Goal: Information Seeking & Learning: Check status

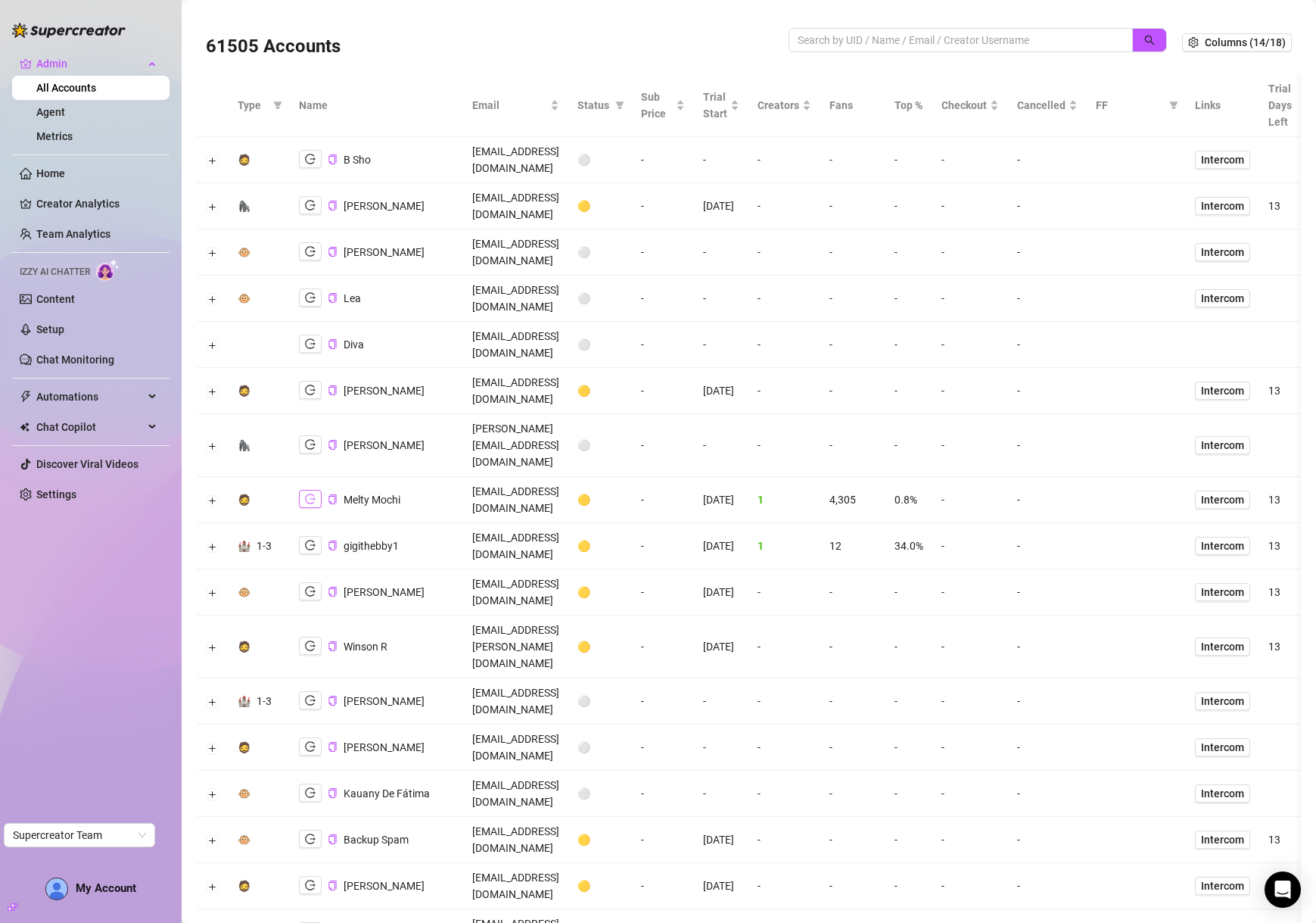
click at [311, 495] on icon "logout" at bounding box center [311, 499] width 11 height 10
click at [208, 495] on button "Expand row" at bounding box center [212, 500] width 12 height 12
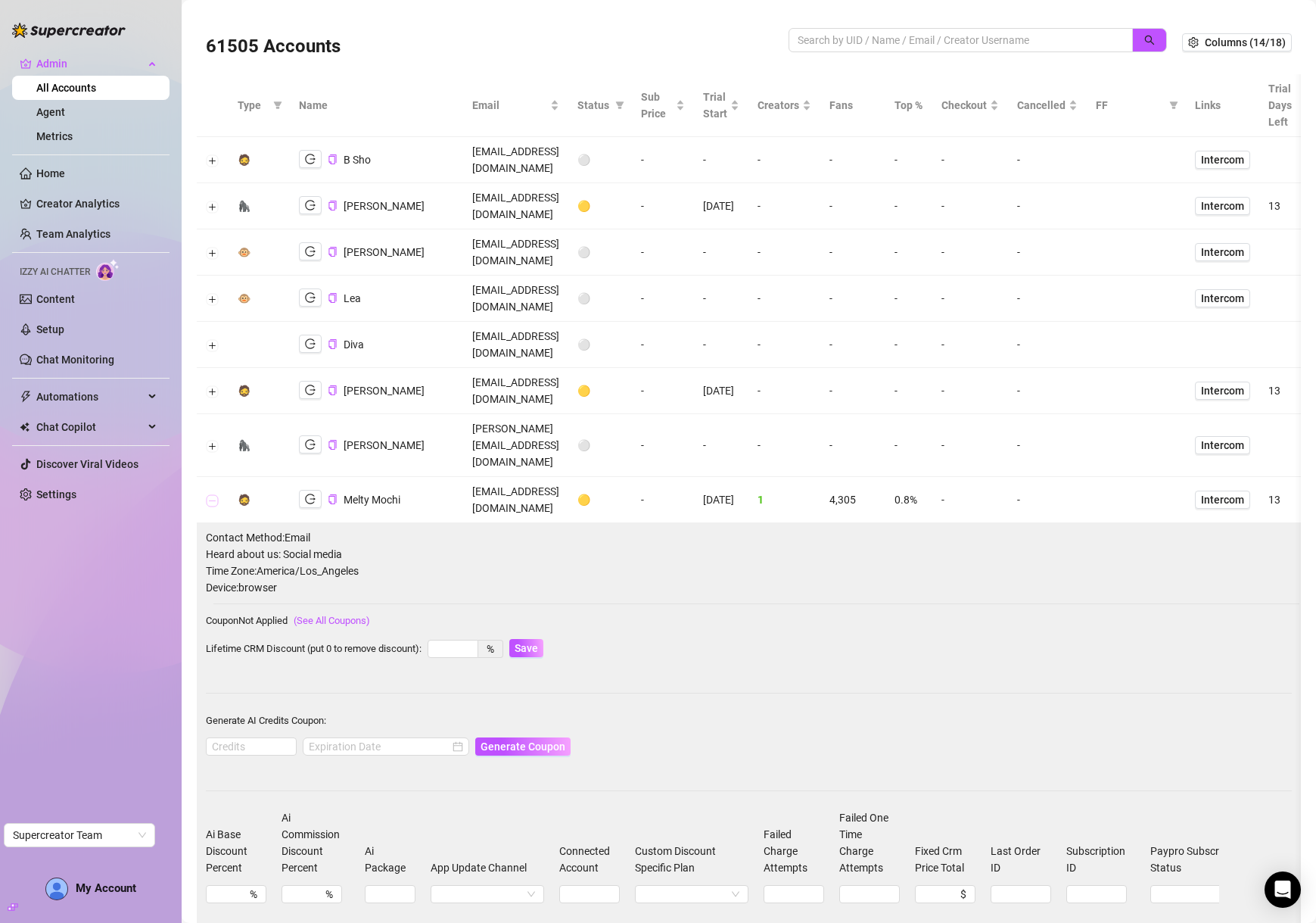
click at [208, 495] on button "Collapse row" at bounding box center [212, 500] width 12 height 12
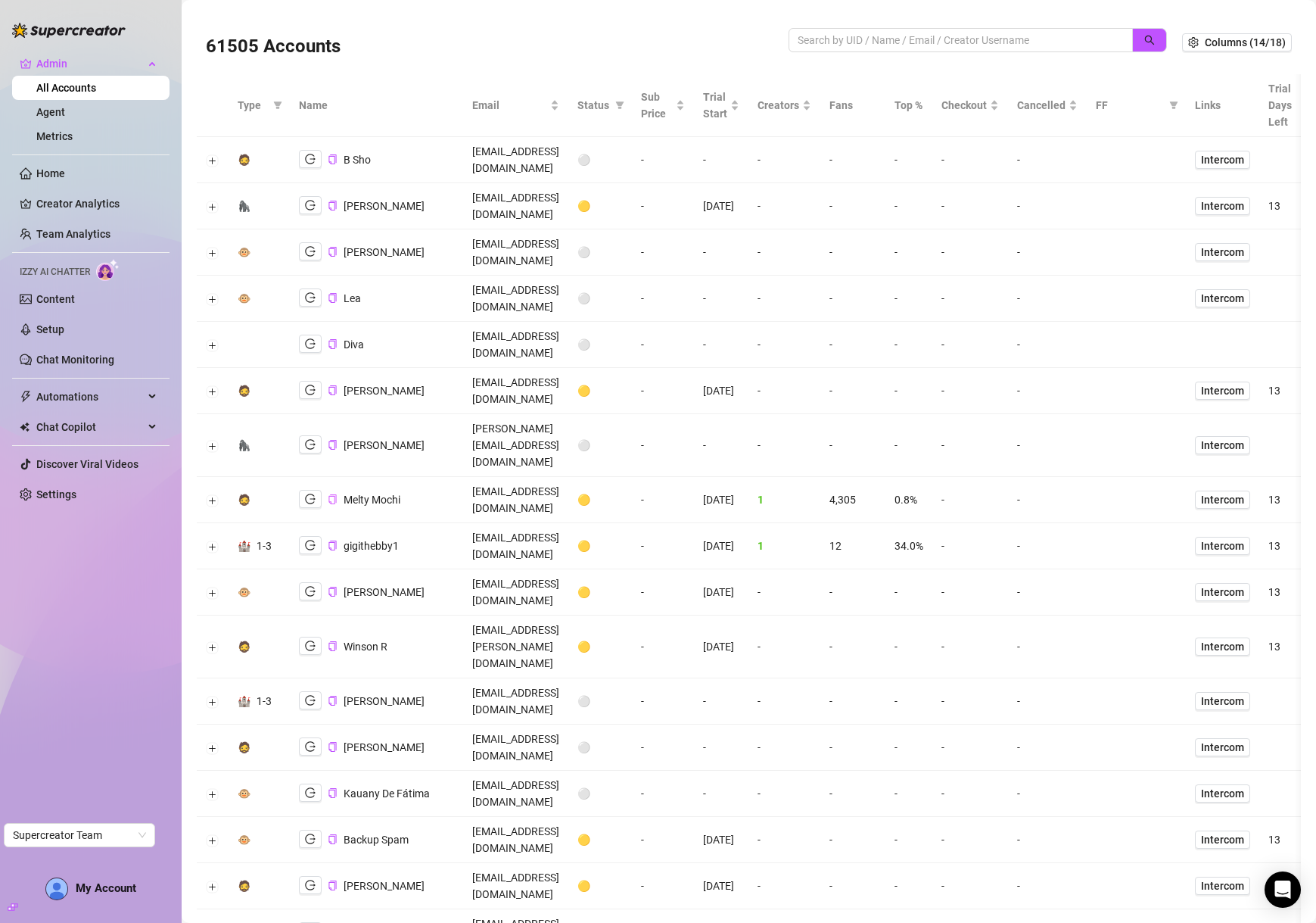
click at [332, 495] on icon "copy" at bounding box center [333, 499] width 10 height 10
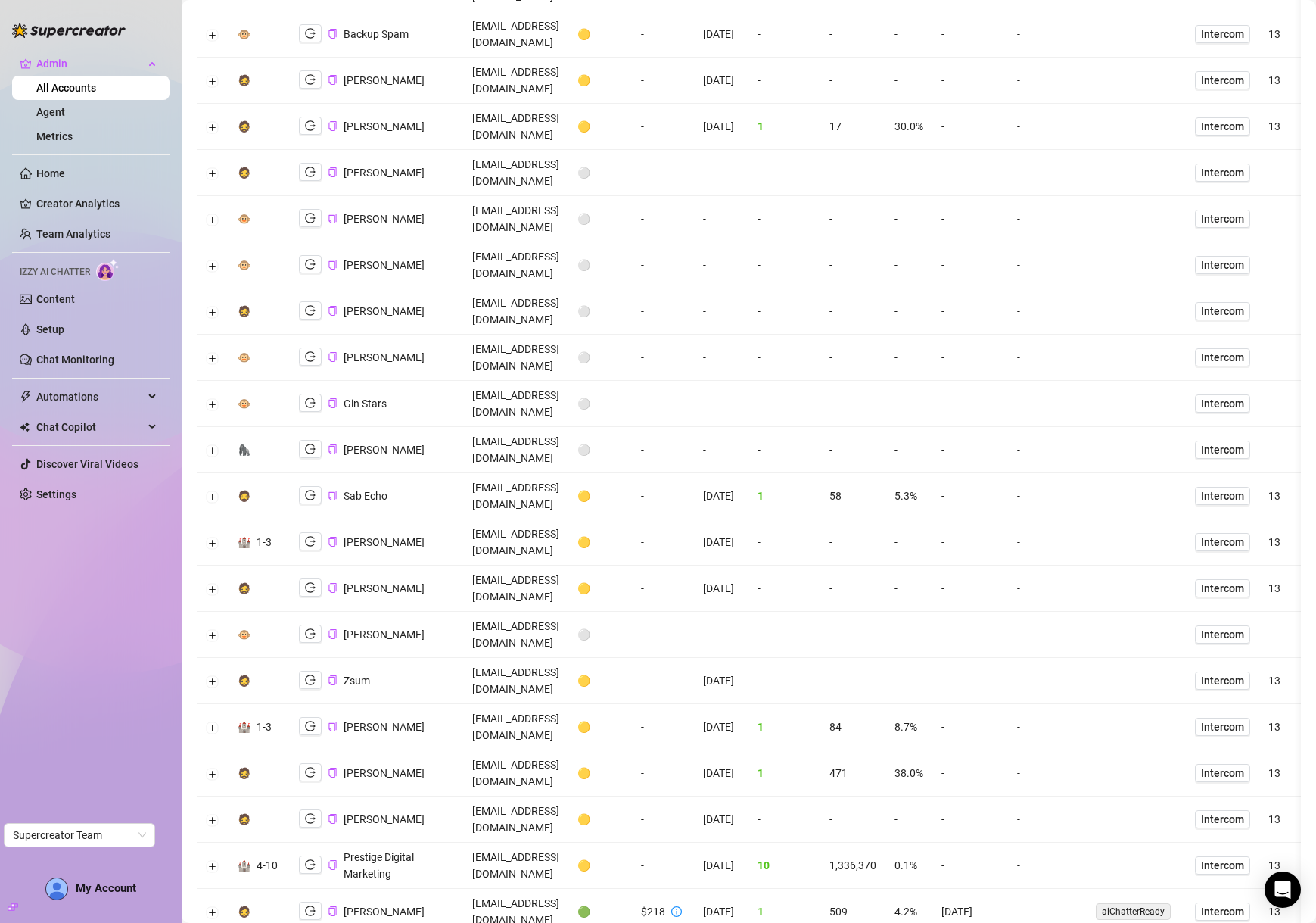
scroll to position [833, 0]
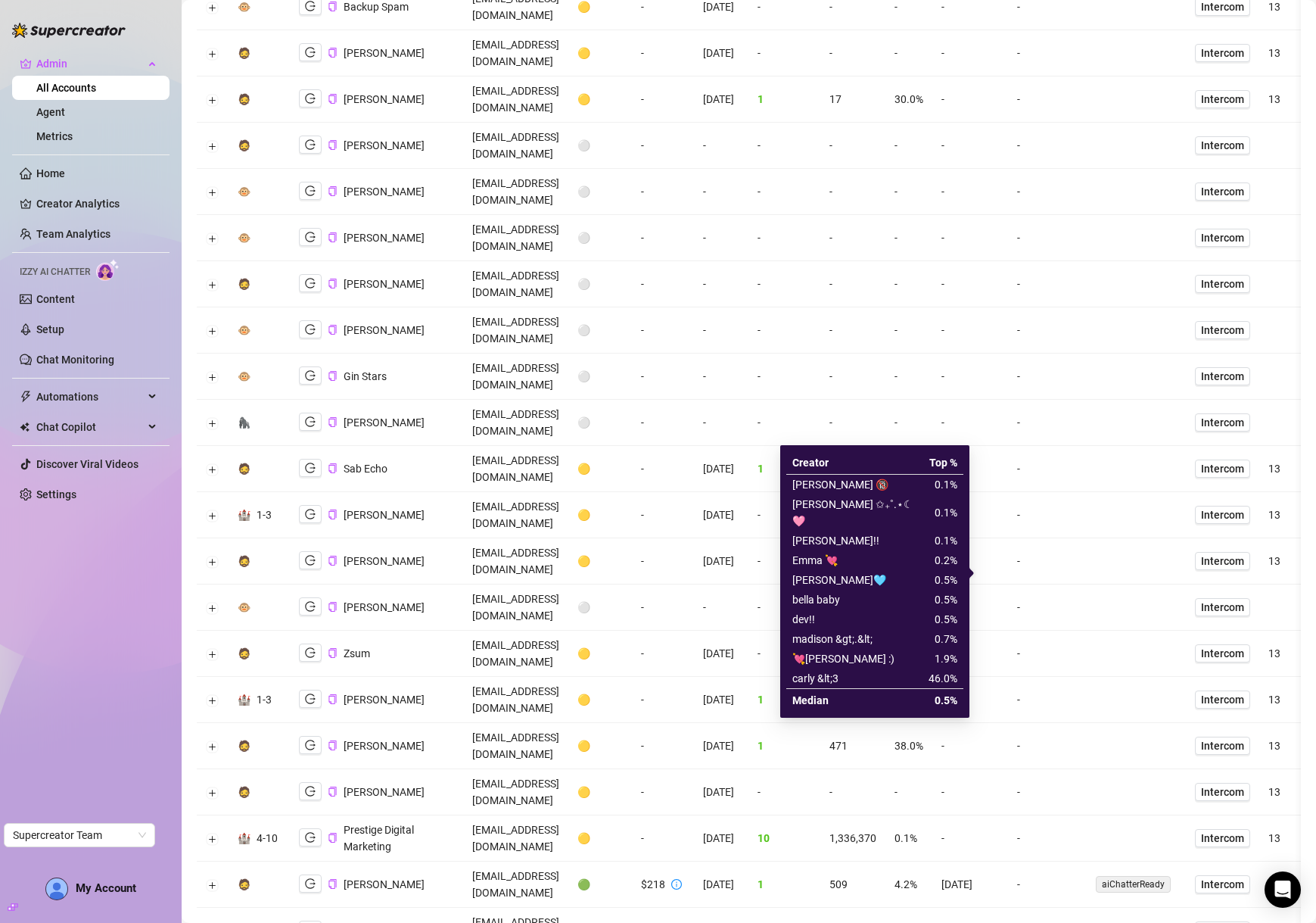
drag, startPoint x: 952, startPoint y: 623, endPoint x: 952, endPoint y: 615, distance: 8.0
click at [952, 629] on td "0.7 %" at bounding box center [943, 638] width 40 height 19
drag, startPoint x: 950, startPoint y: 599, endPoint x: 949, endPoint y: 591, distance: 8.1
click at [950, 610] on td "0.5 %" at bounding box center [943, 619] width 40 height 19
click at [947, 590] on td "0.5 %" at bounding box center [943, 599] width 40 height 19
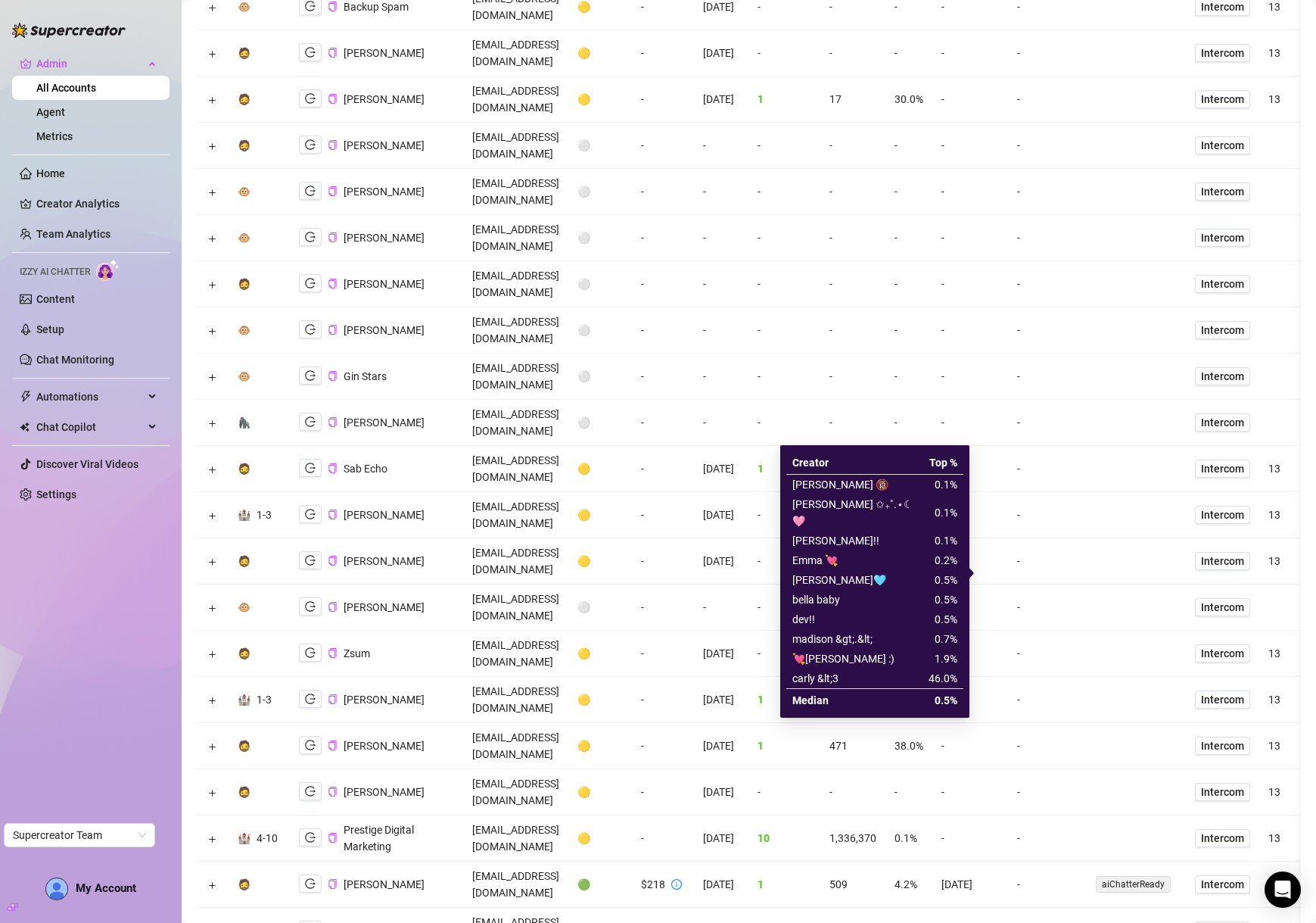
drag, startPoint x: 944, startPoint y: 564, endPoint x: 944, endPoint y: 552, distance: 12.0
click at [944, 570] on td "0.5 %" at bounding box center [943, 579] width 40 height 19
click at [942, 551] on td "0.2 %" at bounding box center [943, 560] width 40 height 19
drag, startPoint x: 946, startPoint y: 526, endPoint x: 947, endPoint y: 508, distance: 18.0
click at [946, 530] on td "0.1 %" at bounding box center [943, 540] width 40 height 19
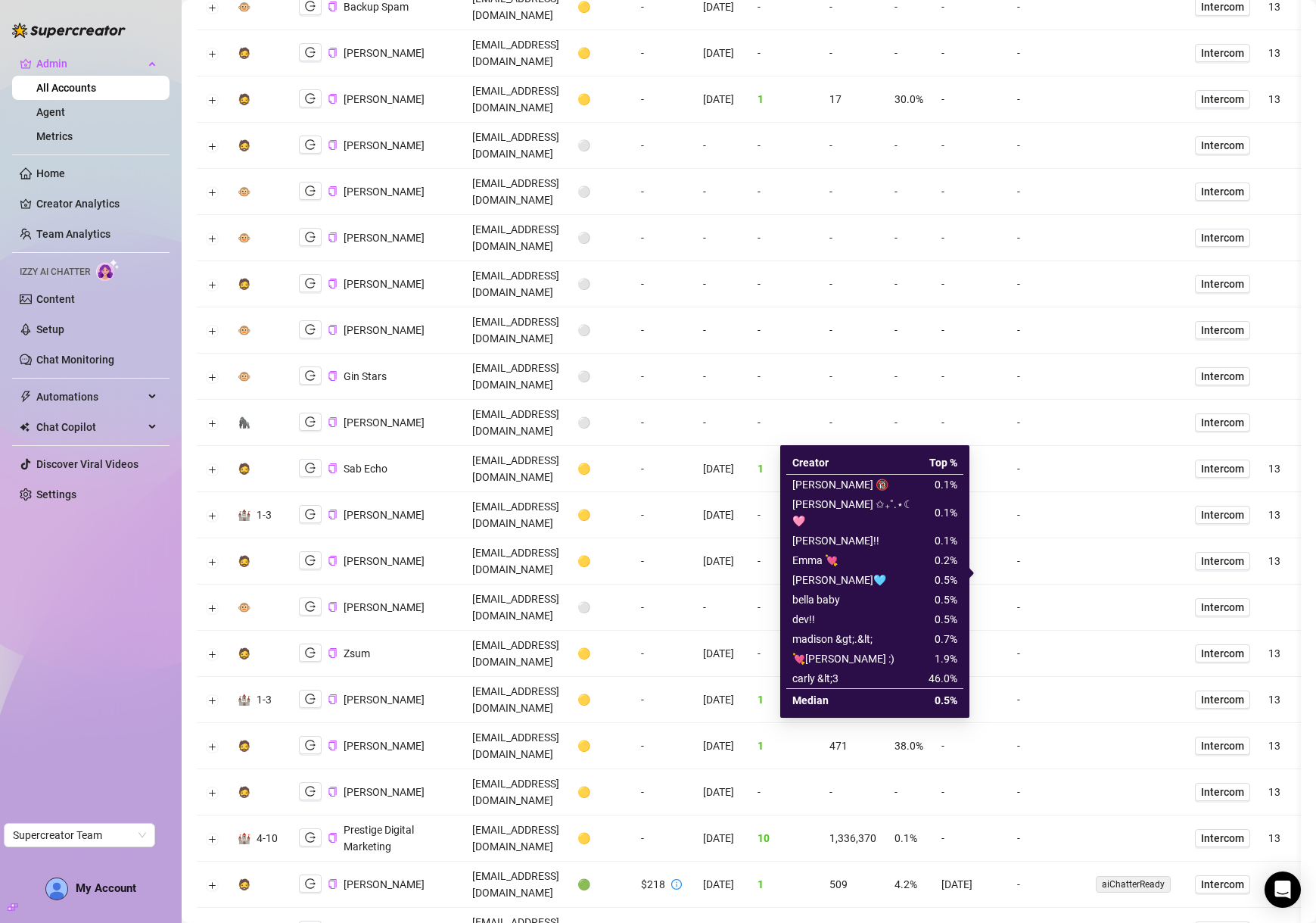
drag, startPoint x: 947, startPoint y: 500, endPoint x: 945, endPoint y: 488, distance: 12.2
click at [946, 498] on td "0.1 %" at bounding box center [943, 513] width 40 height 37
click at [944, 485] on td "0.1 %" at bounding box center [943, 484] width 40 height 20
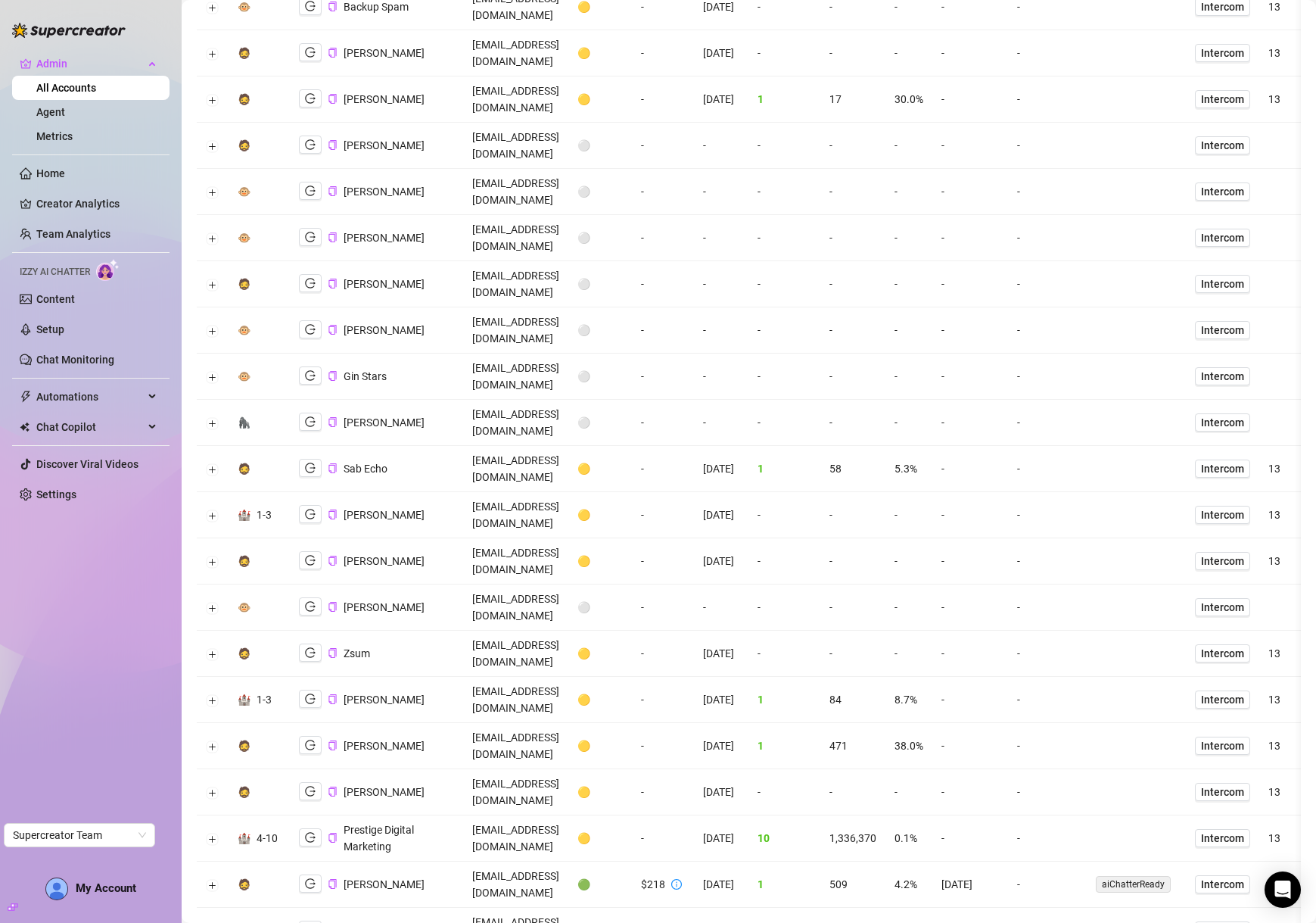
scroll to position [0, 0]
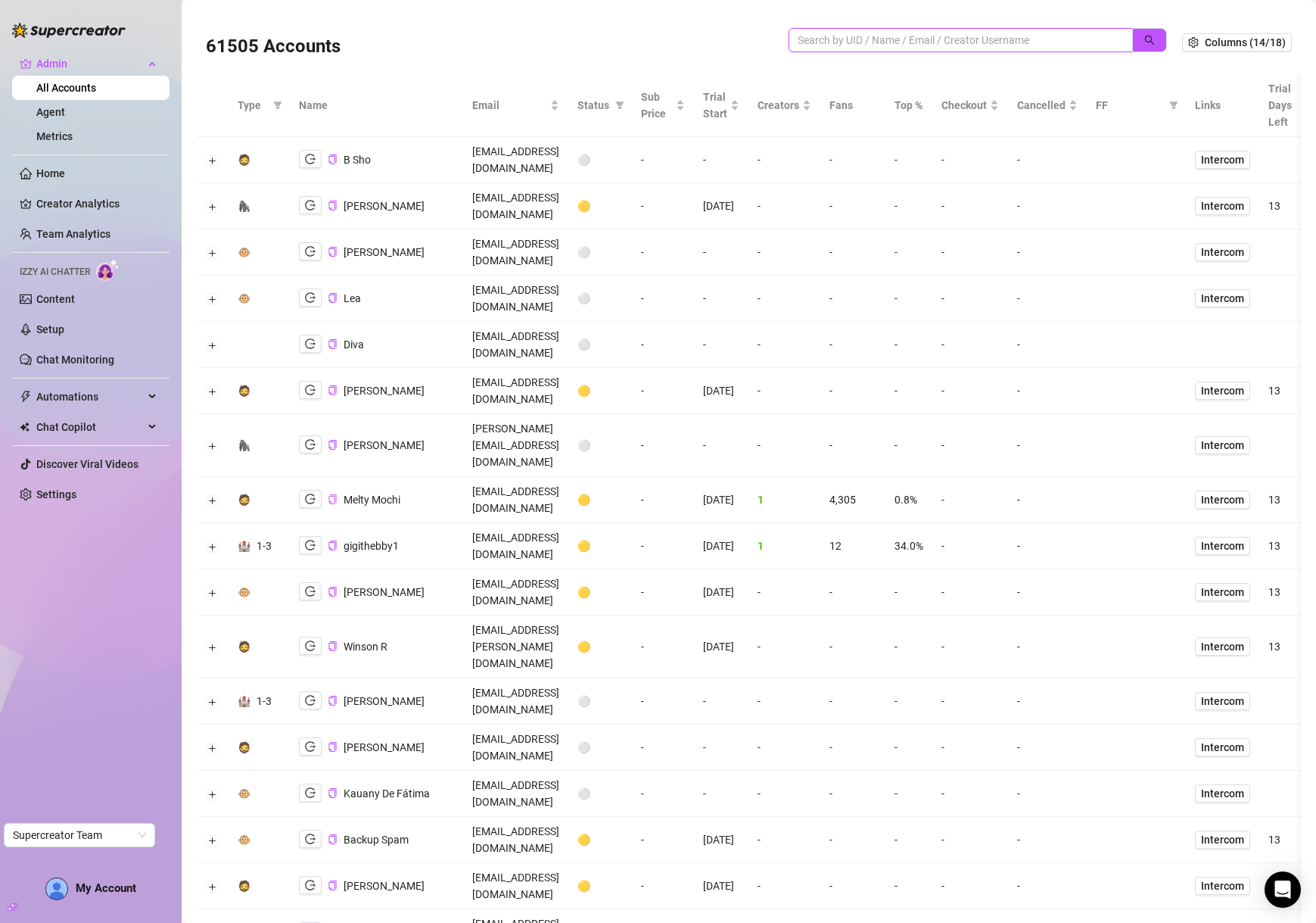
click at [901, 40] on input "search" at bounding box center [955, 40] width 314 height 17
type input "sweat"
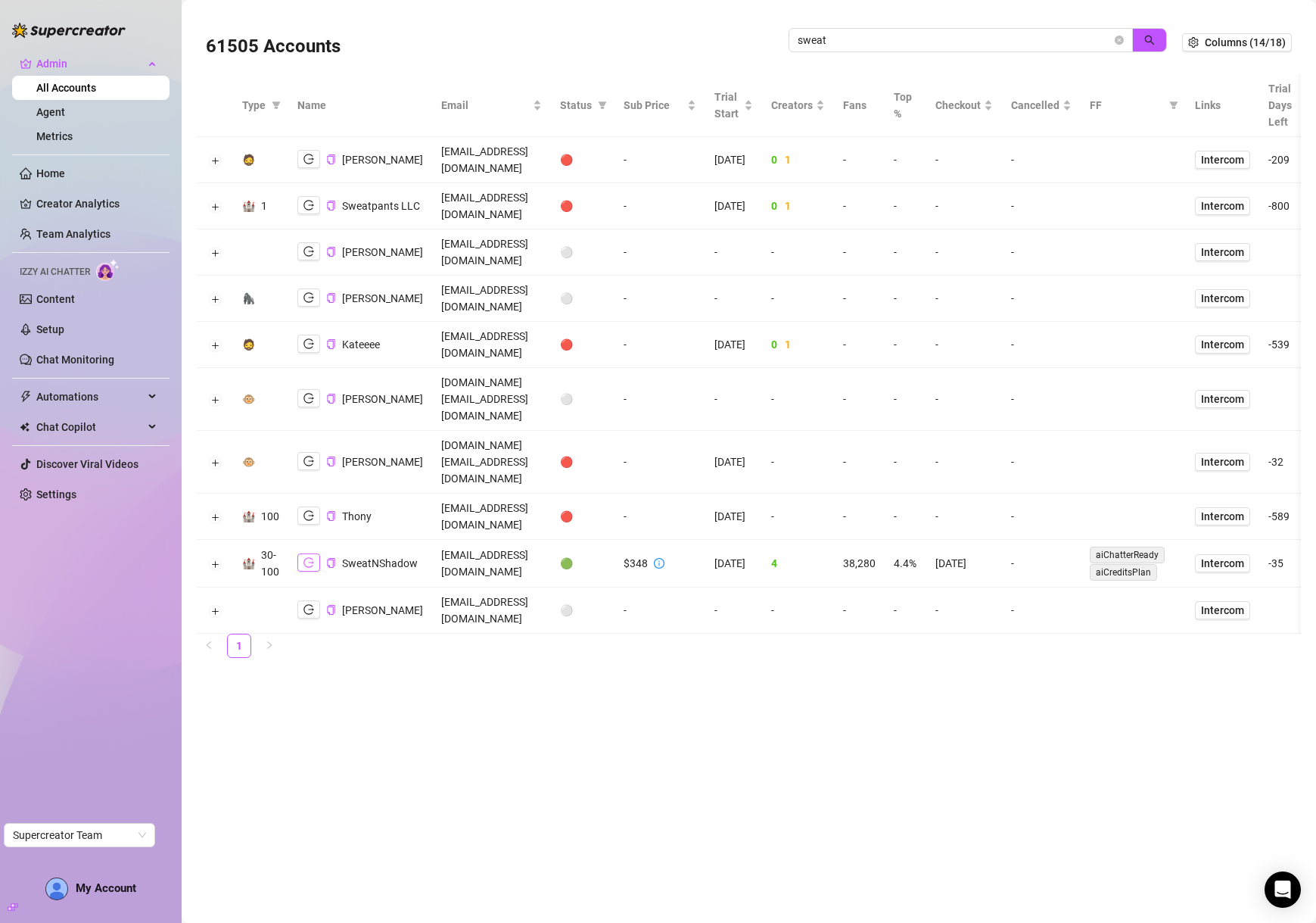
click at [305, 557] on icon "logout" at bounding box center [309, 563] width 11 height 11
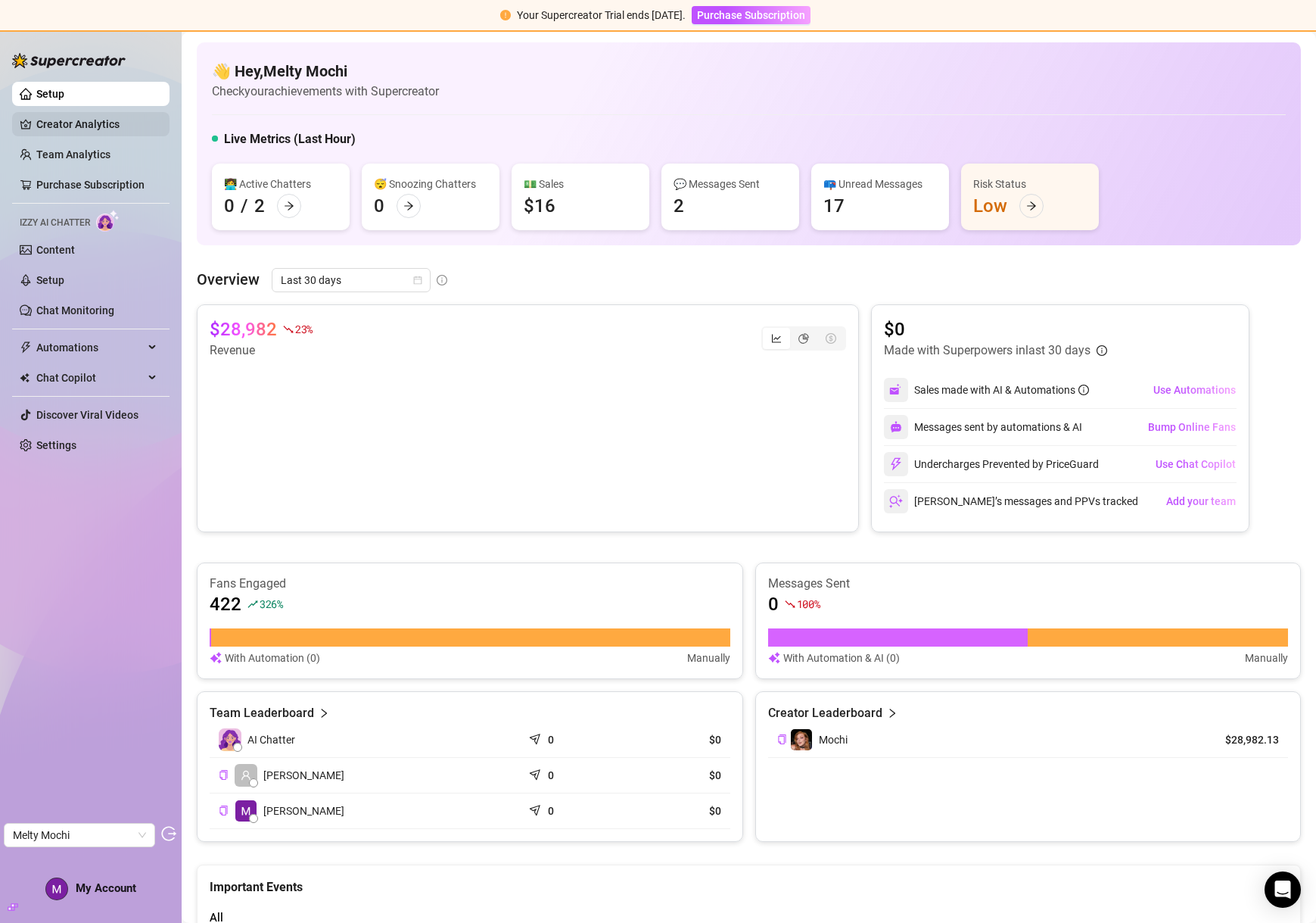
click at [102, 121] on link "Creator Analytics" at bounding box center [97, 124] width 121 height 24
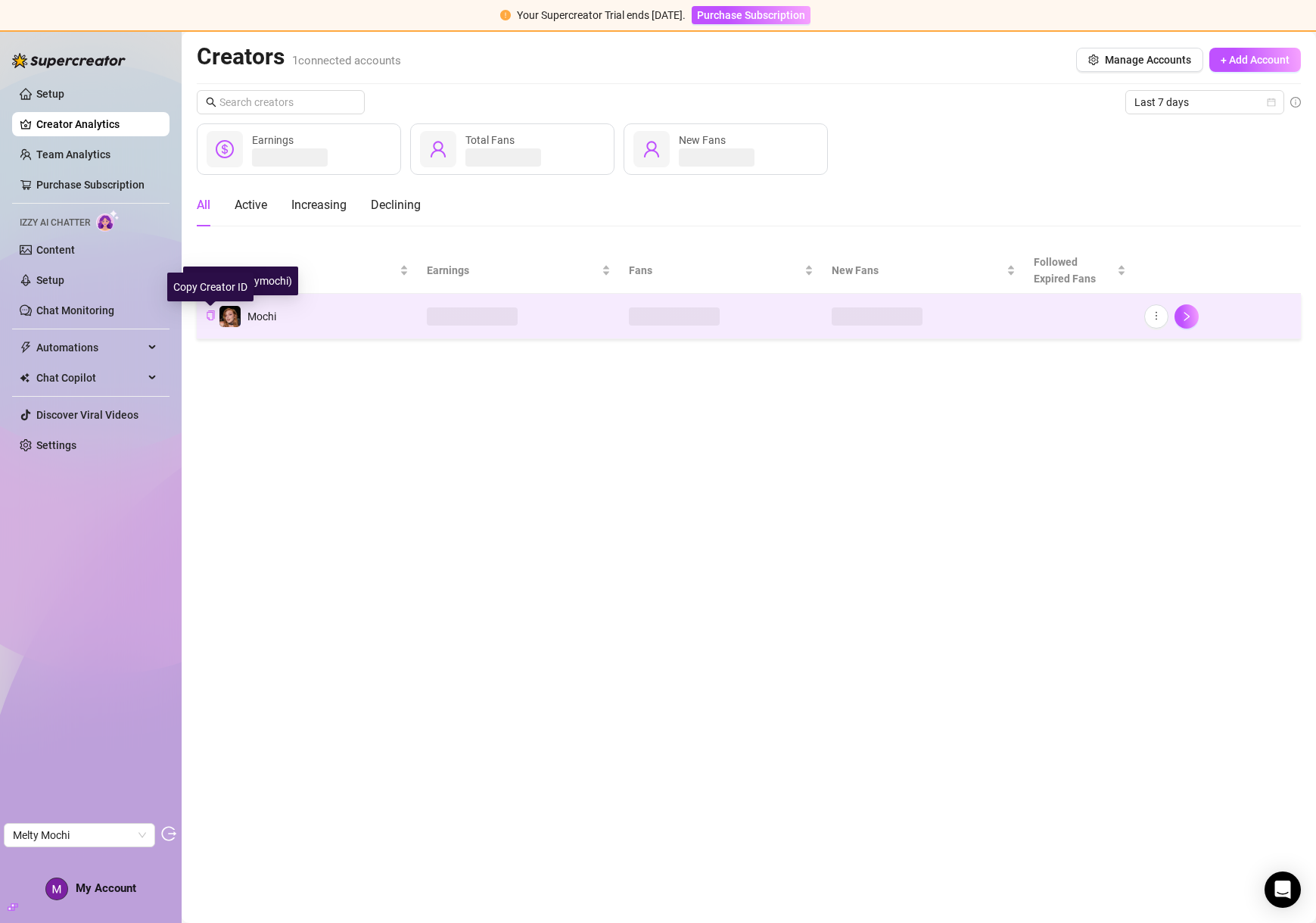
click at [209, 314] on icon "copy" at bounding box center [210, 315] width 10 height 10
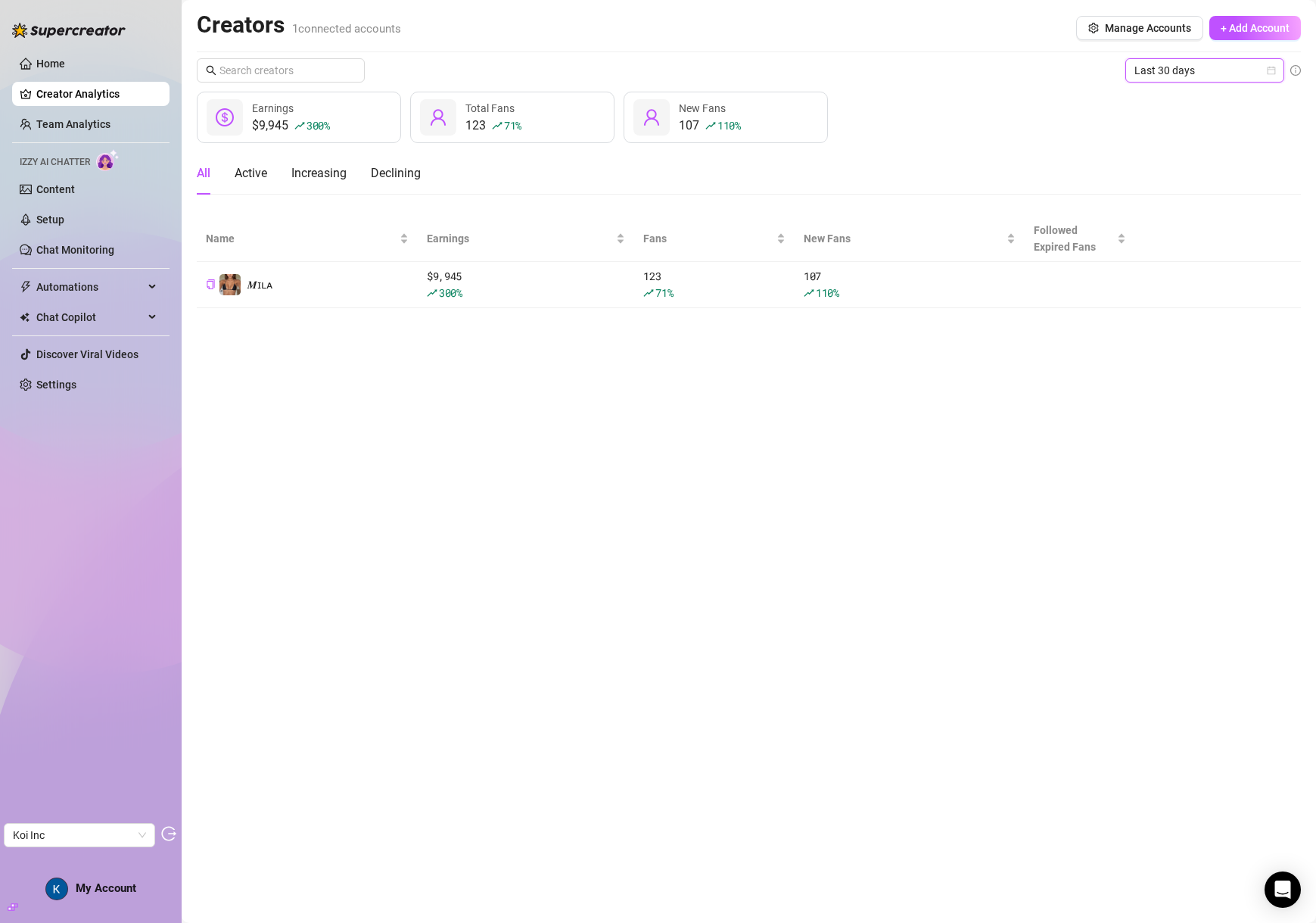
drag, startPoint x: 0, startPoint y: 0, endPoint x: 1181, endPoint y: 63, distance: 1182.7
click at [1181, 63] on span "Last 30 days" at bounding box center [1205, 70] width 141 height 23
click at [49, 68] on link "Home" at bounding box center [51, 63] width 28 height 12
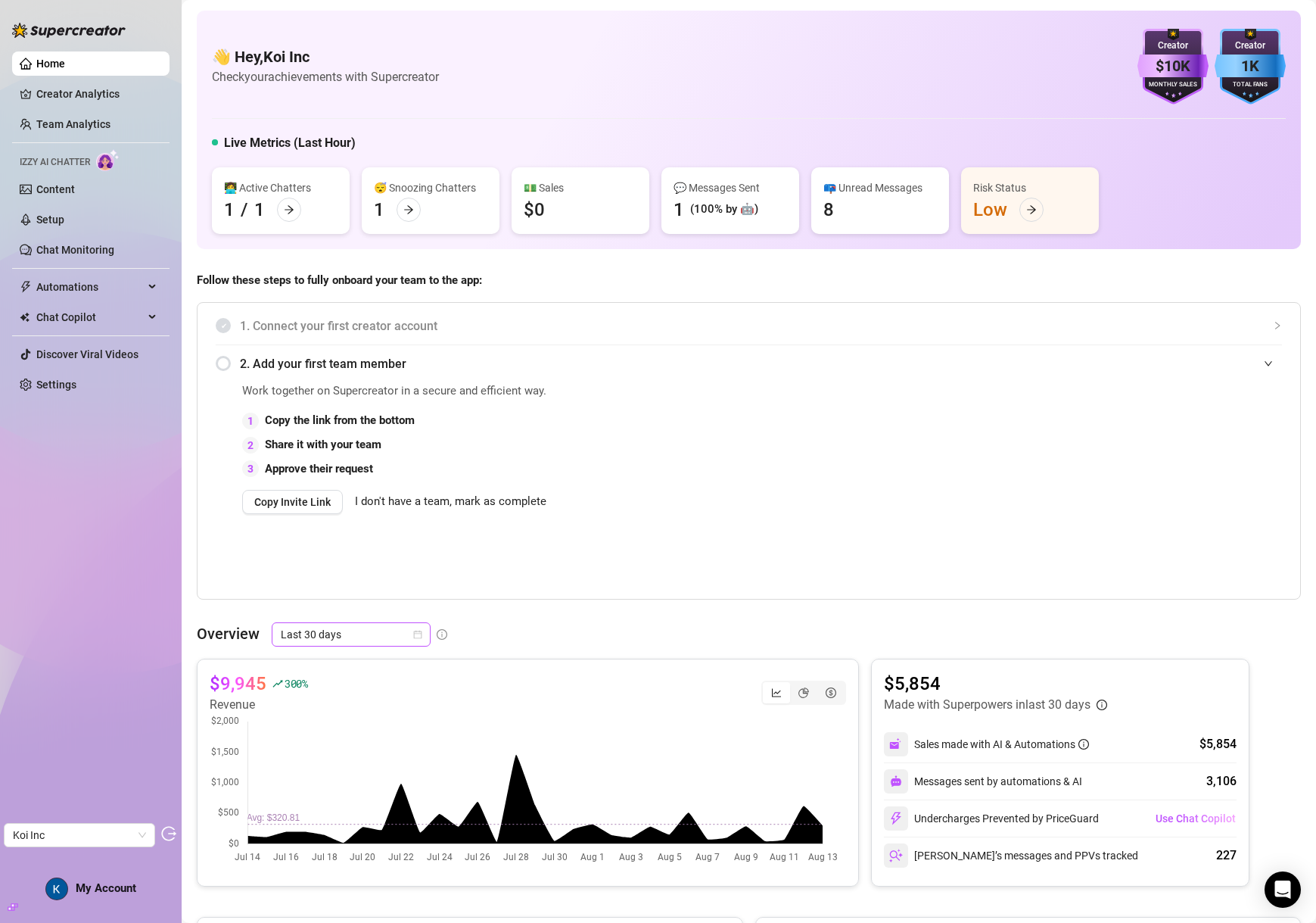
click at [359, 637] on span "Last 30 days" at bounding box center [351, 634] width 141 height 23
click at [350, 739] on div "Last 90 days" at bounding box center [350, 737] width 135 height 17
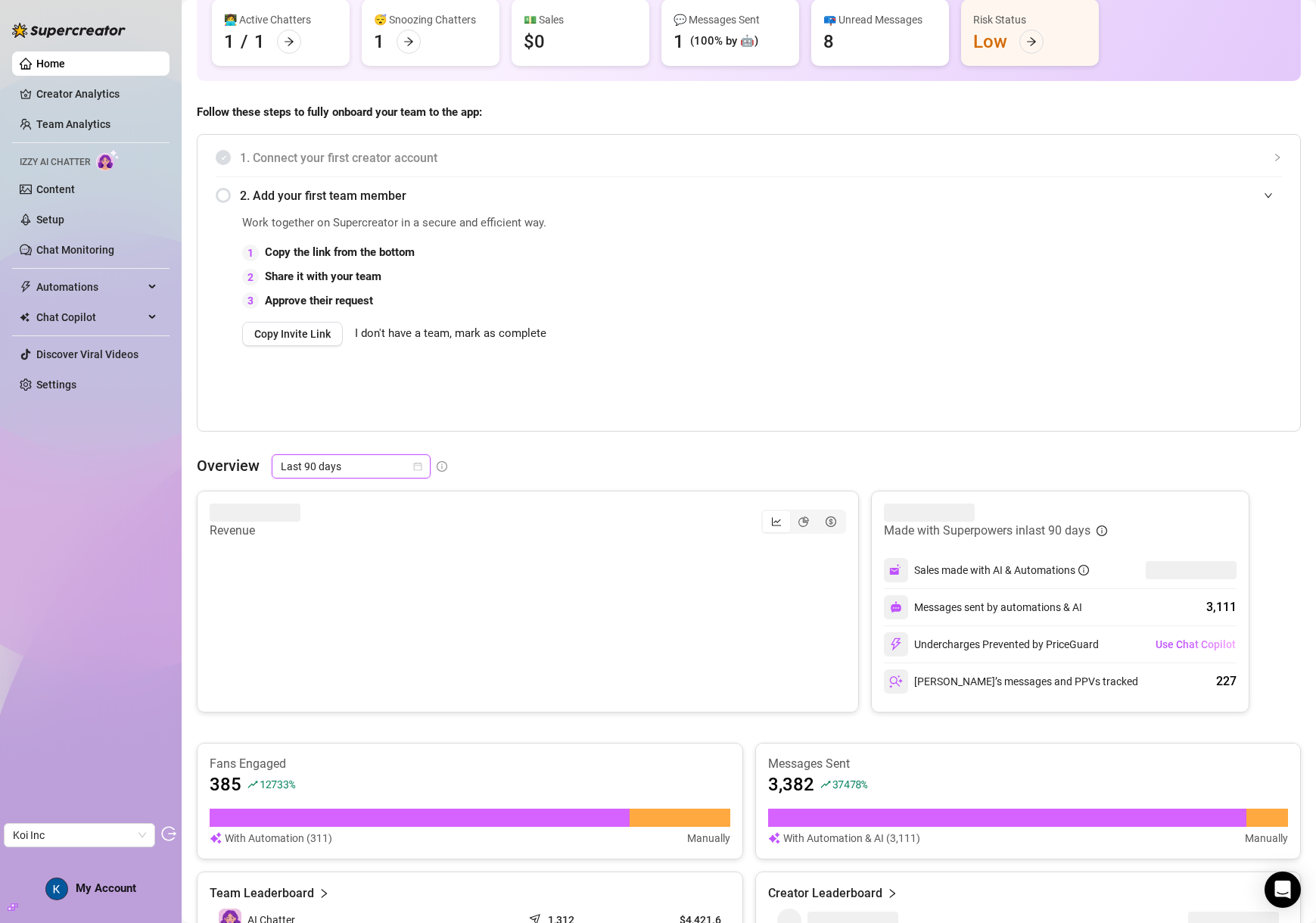
scroll to position [246, 0]
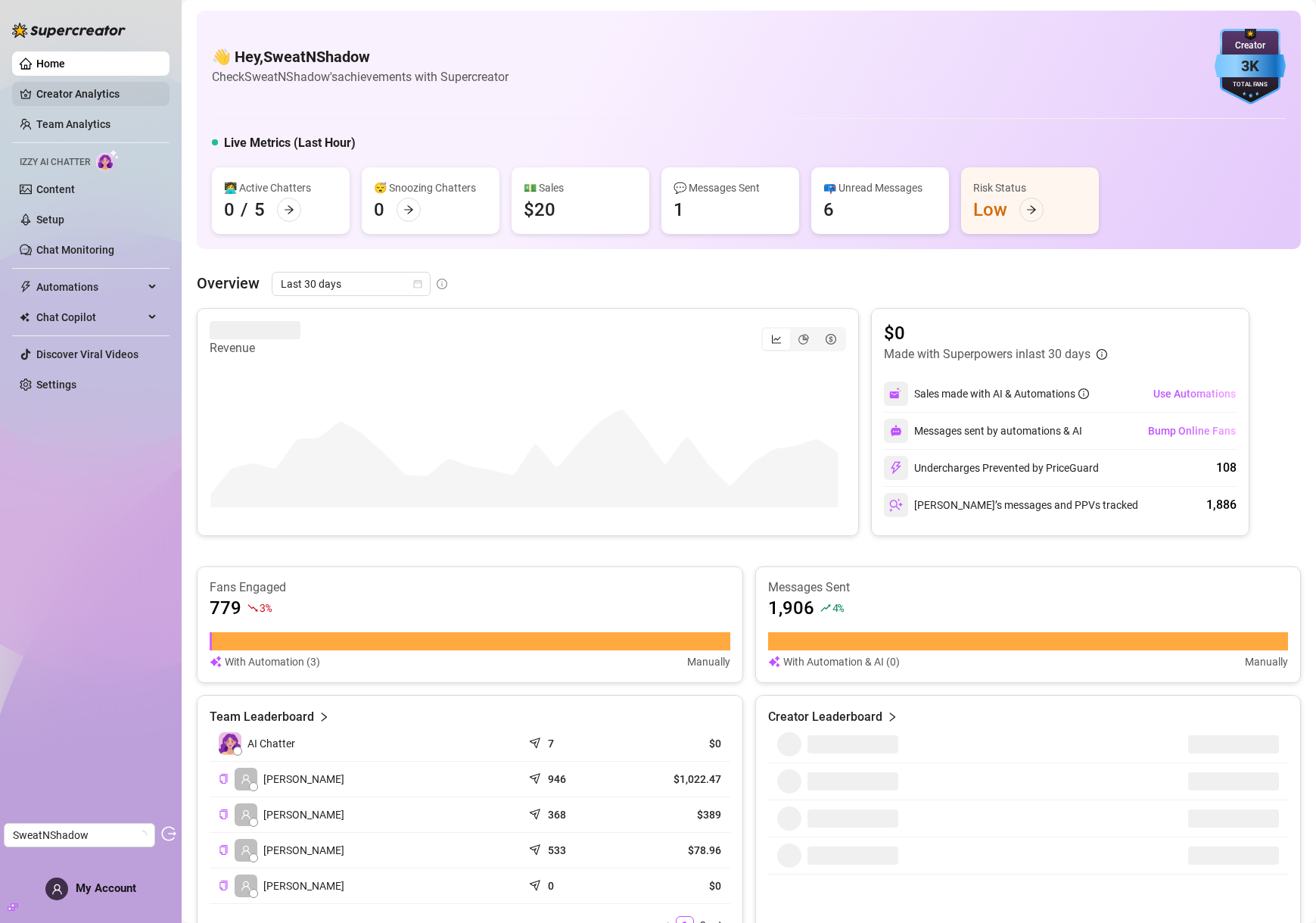
click at [72, 96] on link "Creator Analytics" at bounding box center [97, 94] width 121 height 24
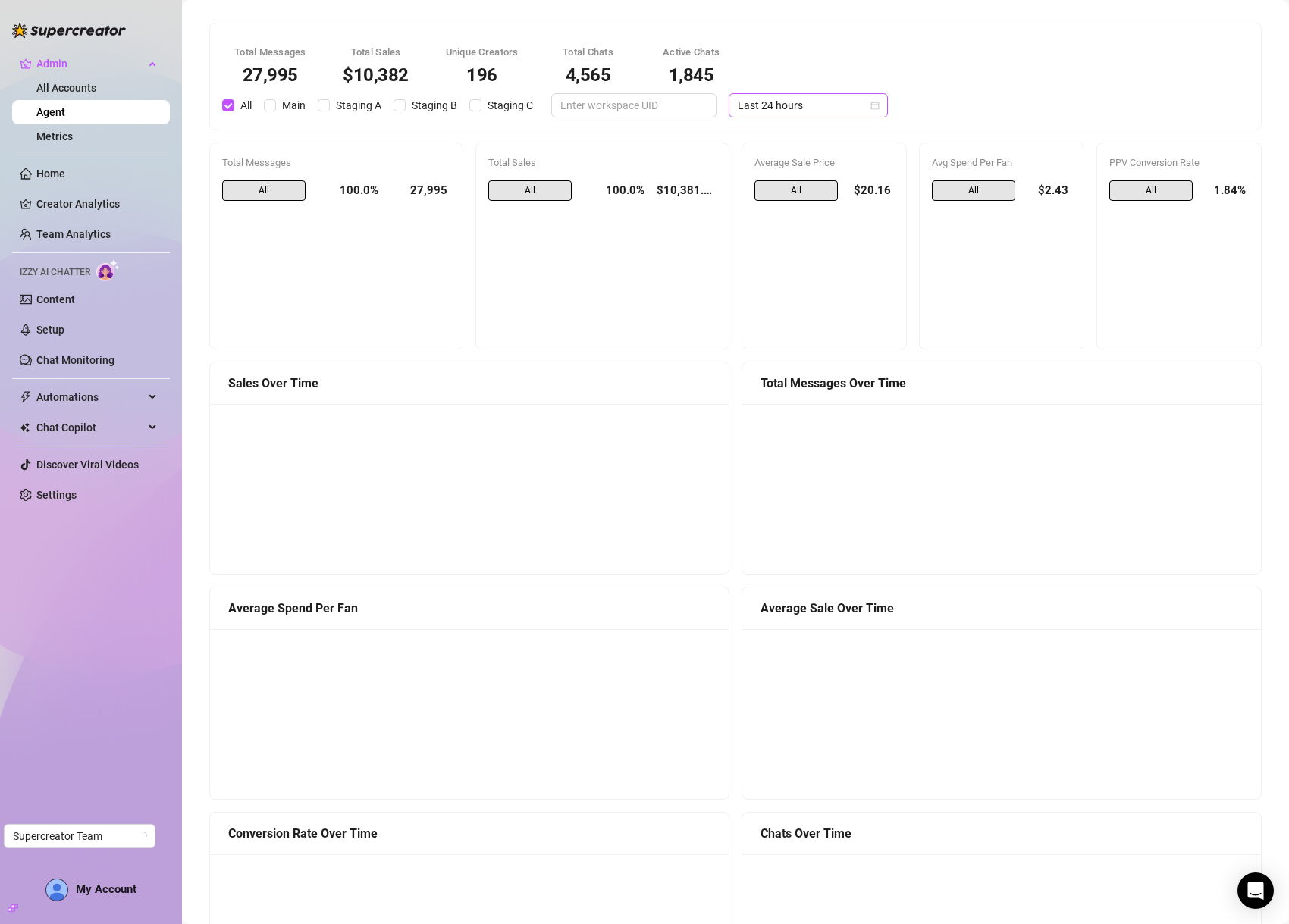
click at [775, 105] on span "Last 24 hours" at bounding box center [807, 105] width 141 height 23
click at [793, 187] on div "Last 30 days" at bounding box center [796, 184] width 135 height 17
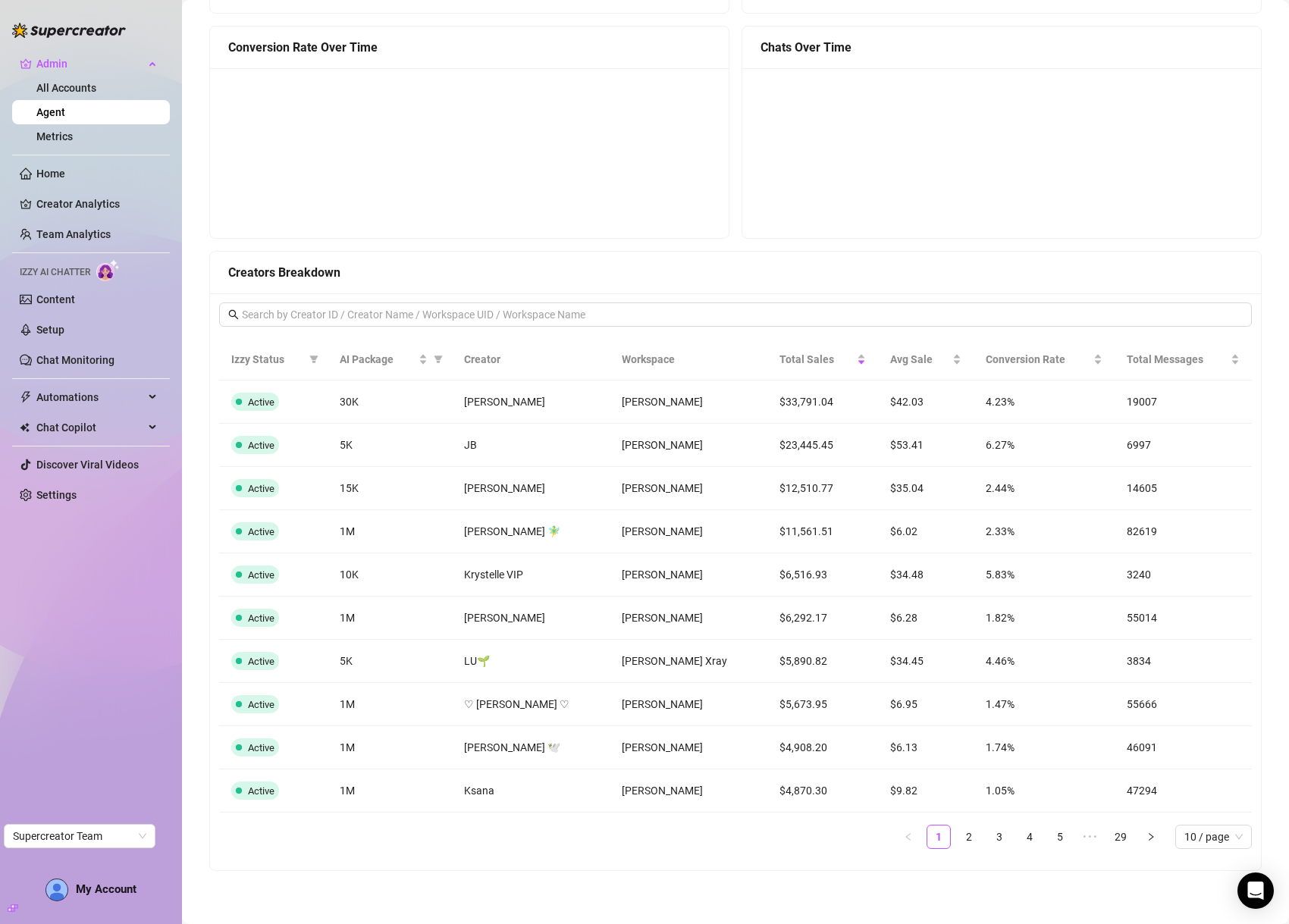
scroll to position [791, 0]
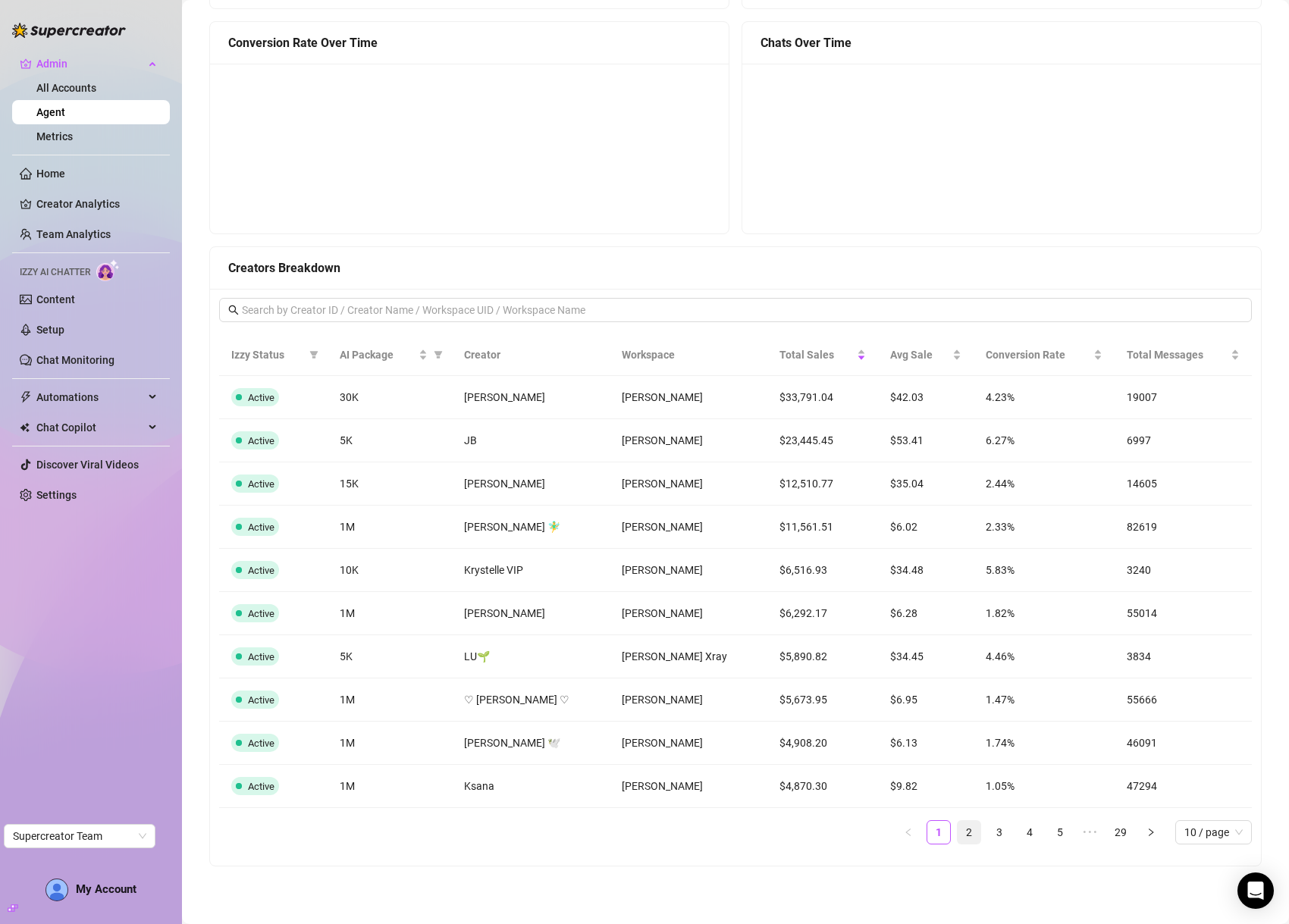
click at [962, 838] on link "2" at bounding box center [969, 832] width 23 height 23
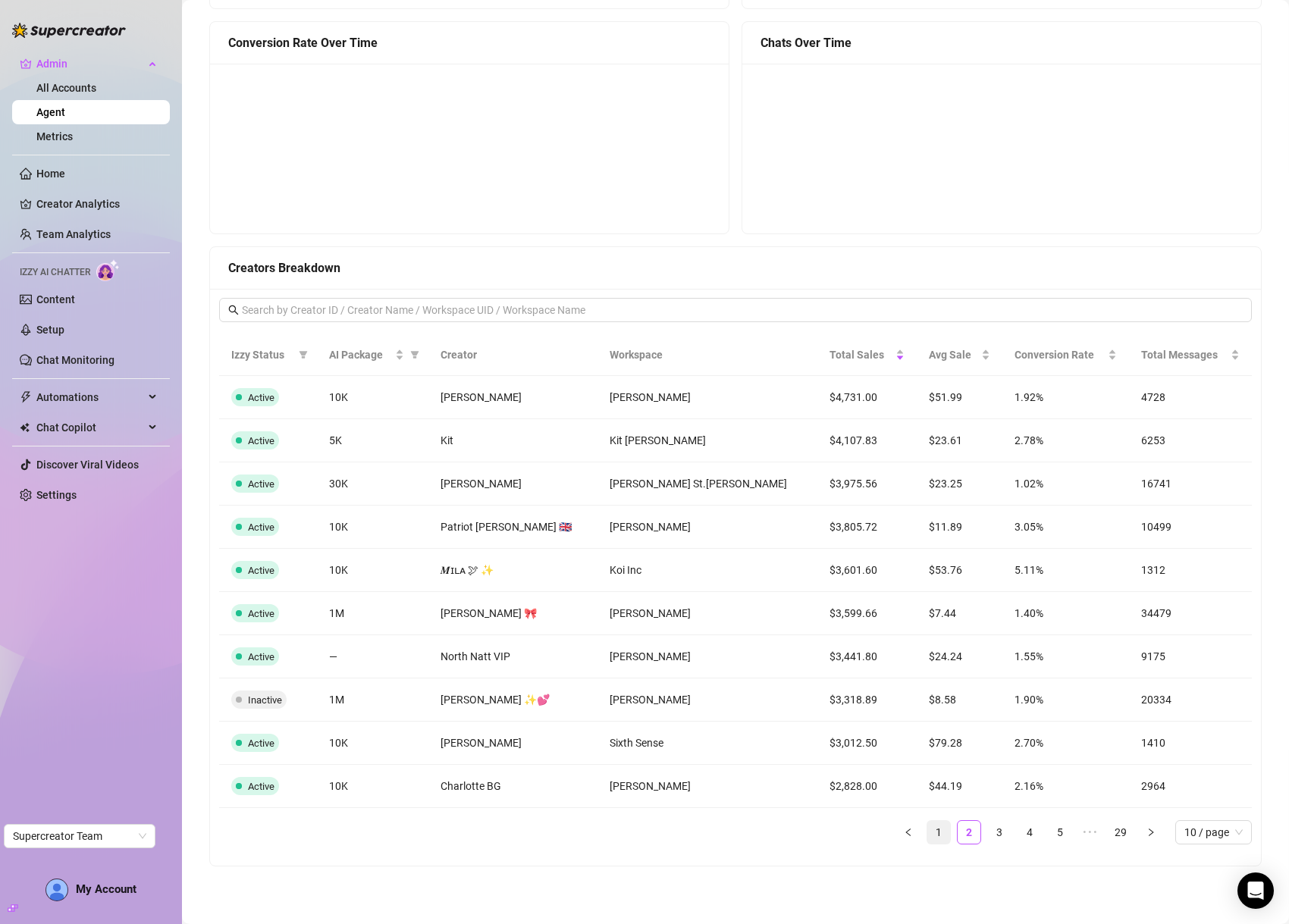
click at [927, 838] on link "1" at bounding box center [938, 832] width 23 height 23
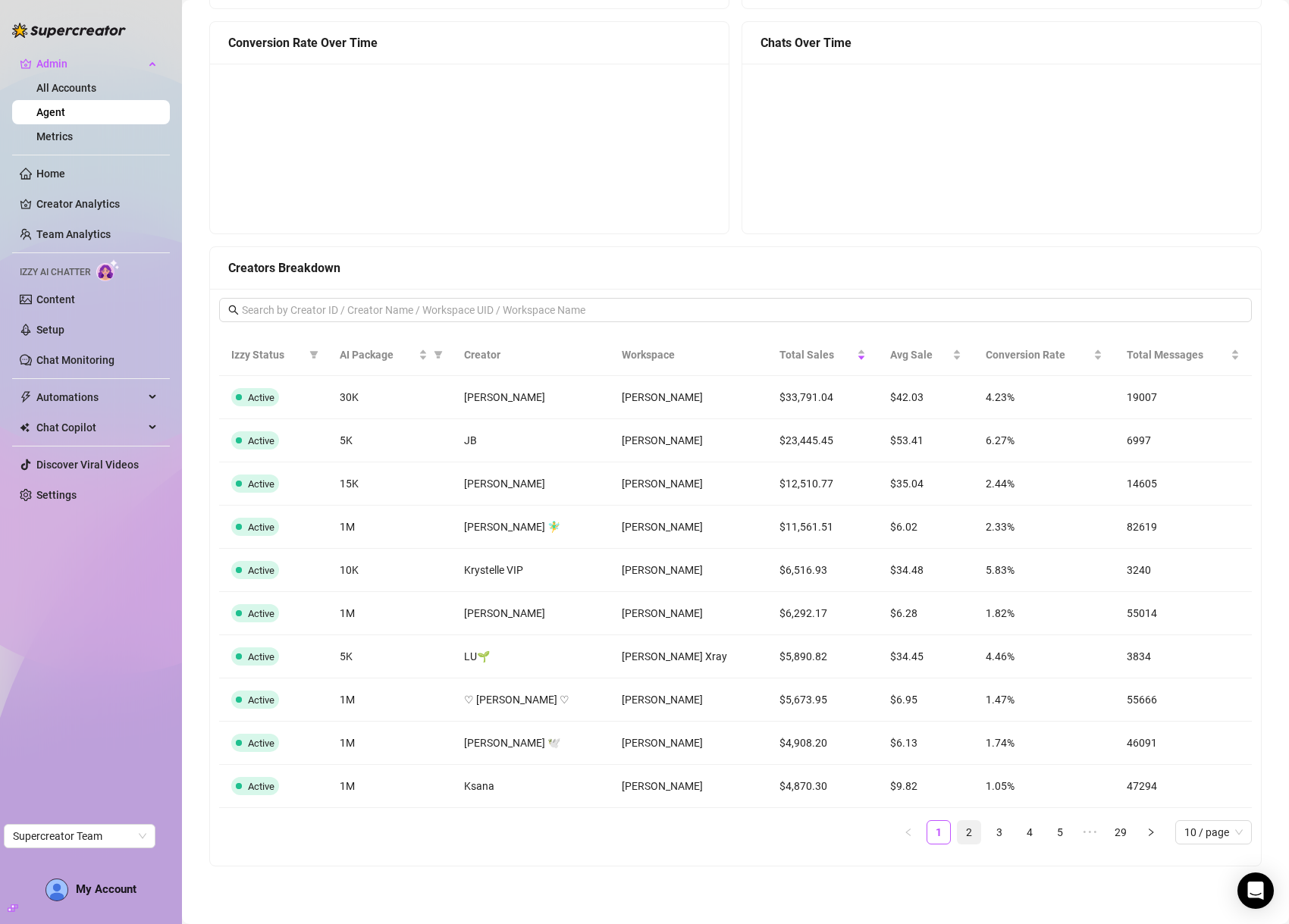
click at [958, 837] on link "2" at bounding box center [969, 832] width 23 height 23
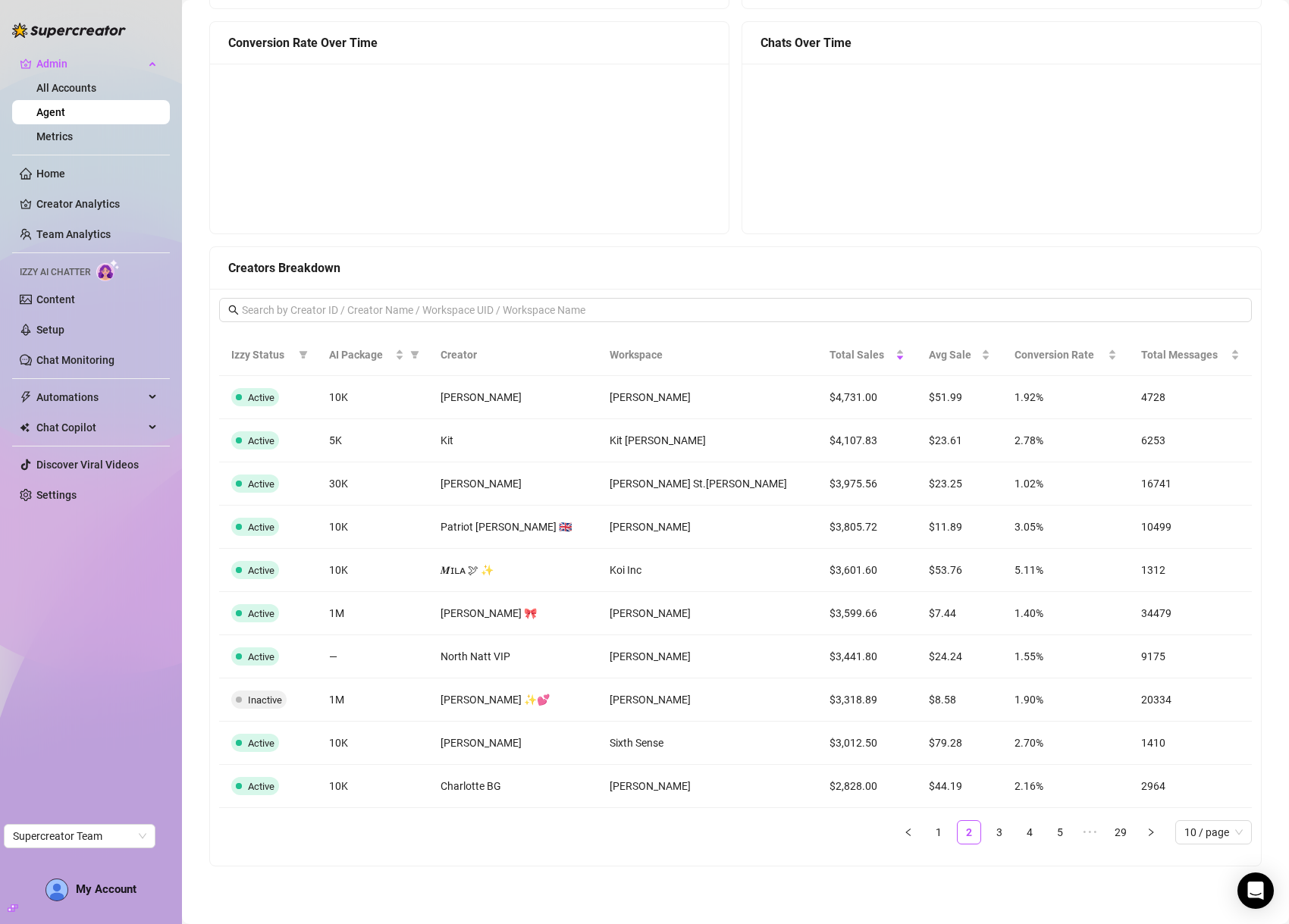
click at [973, 837] on ul "1 2 3 4 5 ••• 29 10 / page" at bounding box center [736, 832] width 1033 height 24
click at [988, 837] on link "3" at bounding box center [999, 832] width 23 height 23
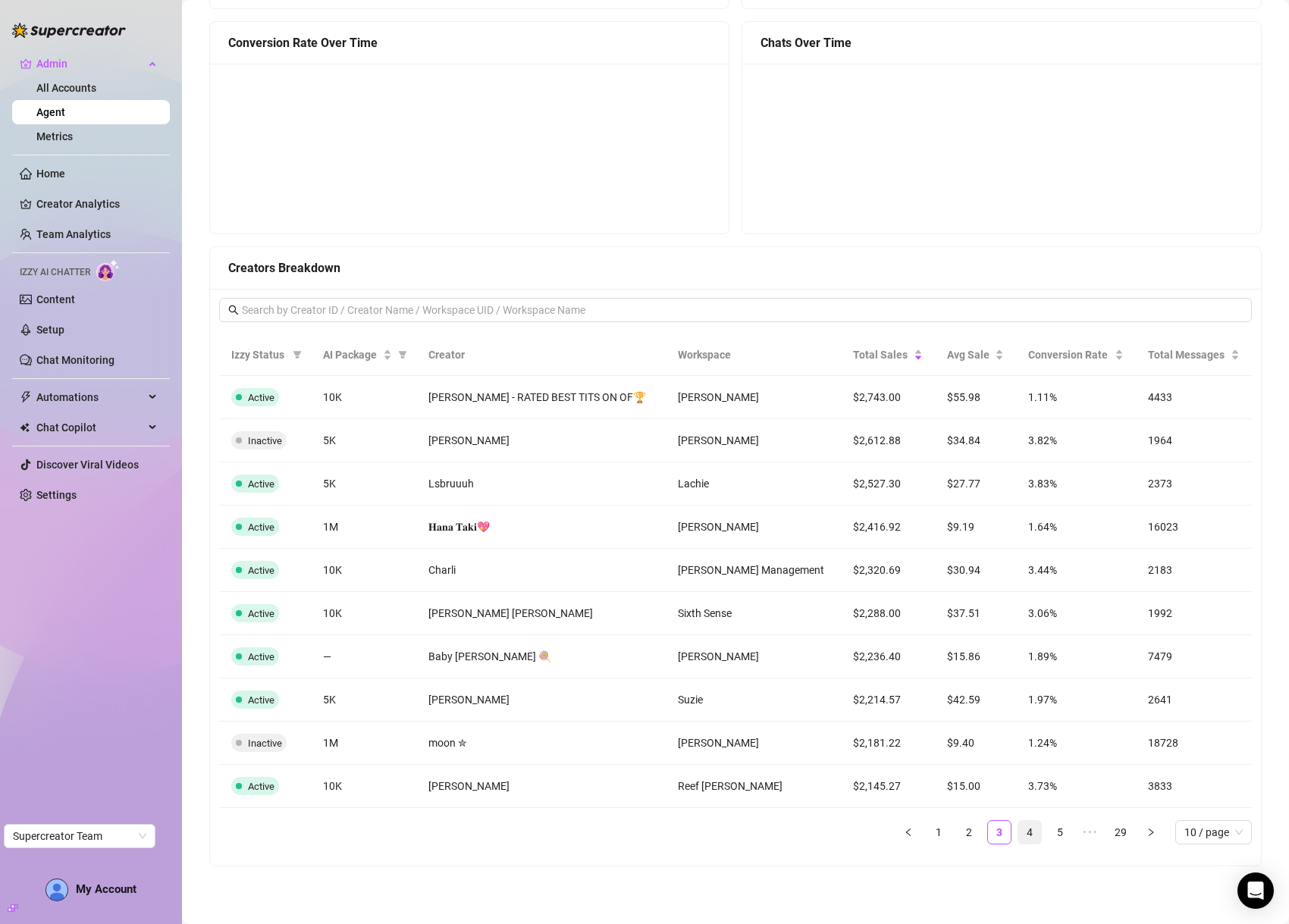
click at [1018, 831] on link "4" at bounding box center [1029, 832] width 23 height 23
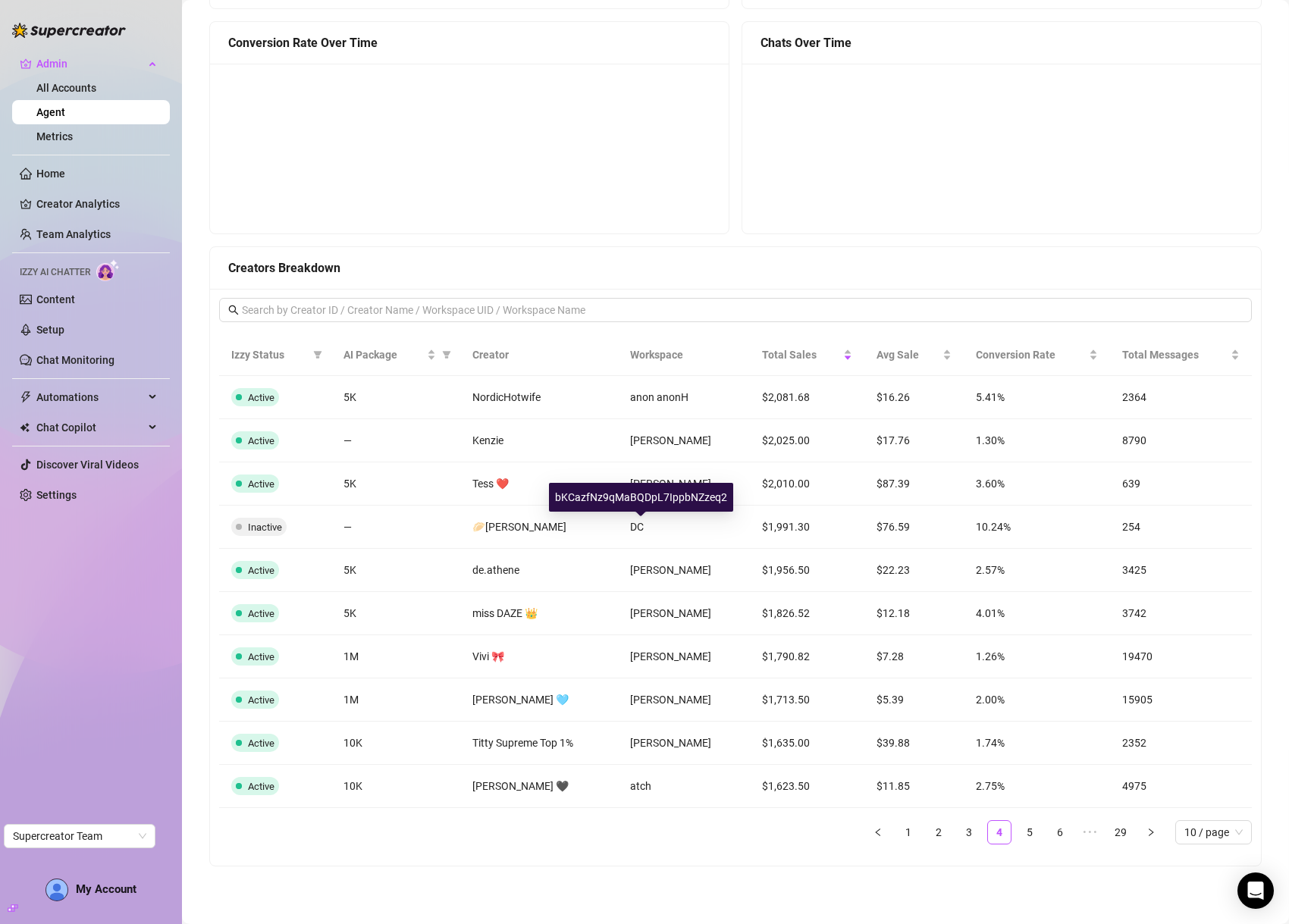
click at [647, 504] on div "bKCazfNz9qMaBQDpL7IppbNZzeq2" at bounding box center [641, 497] width 184 height 29
click at [647, 498] on div "bKCazfNz9qMaBQDpL7IppbNZzeq2" at bounding box center [641, 497] width 184 height 29
copy div "bKCazfNz9qMaBQDpL7IppbNZzeq2"
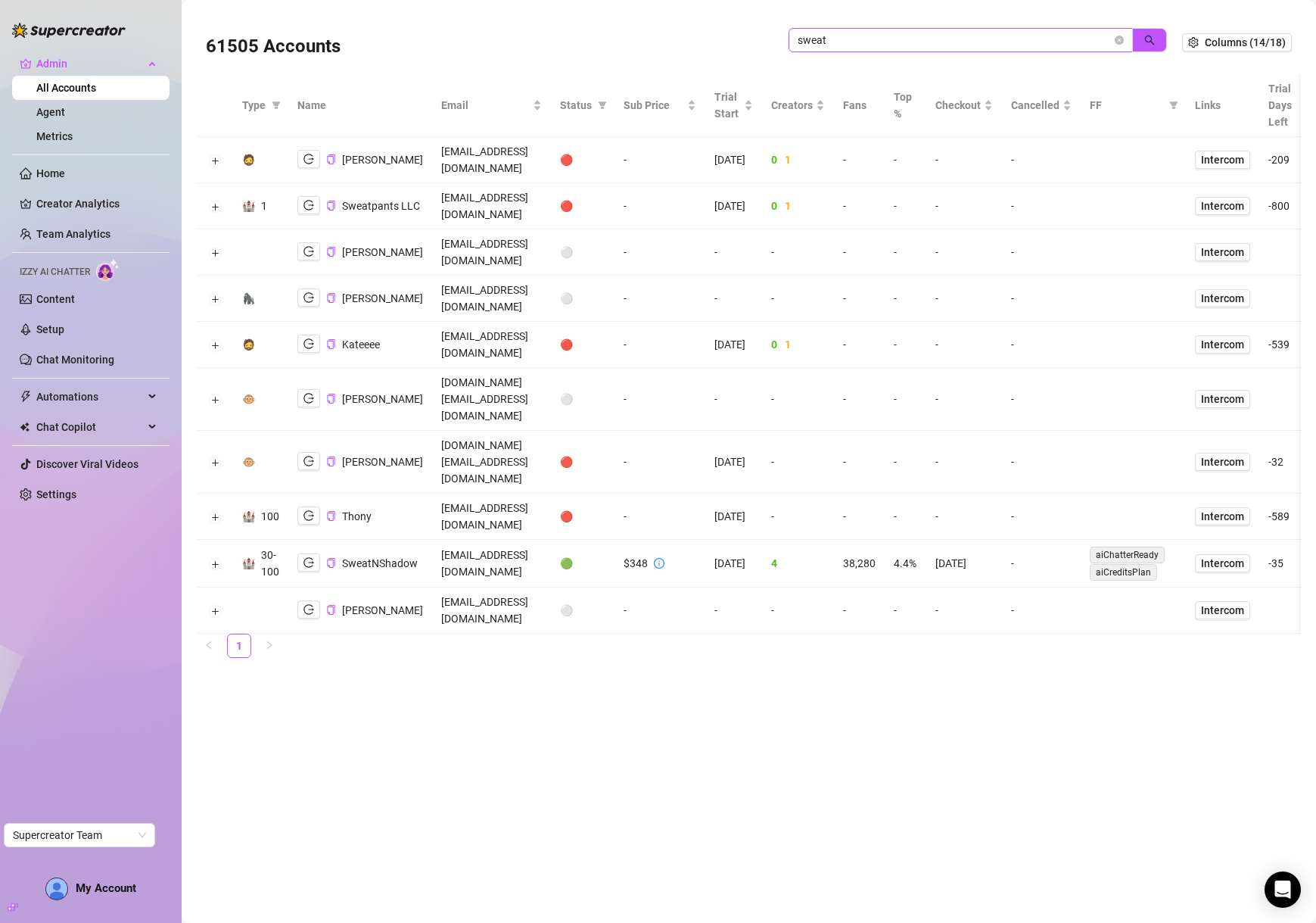
click at [913, 37] on input "sweat" at bounding box center [955, 40] width 314 height 17
click at [1154, 39] on icon "search" at bounding box center [1150, 40] width 11 height 11
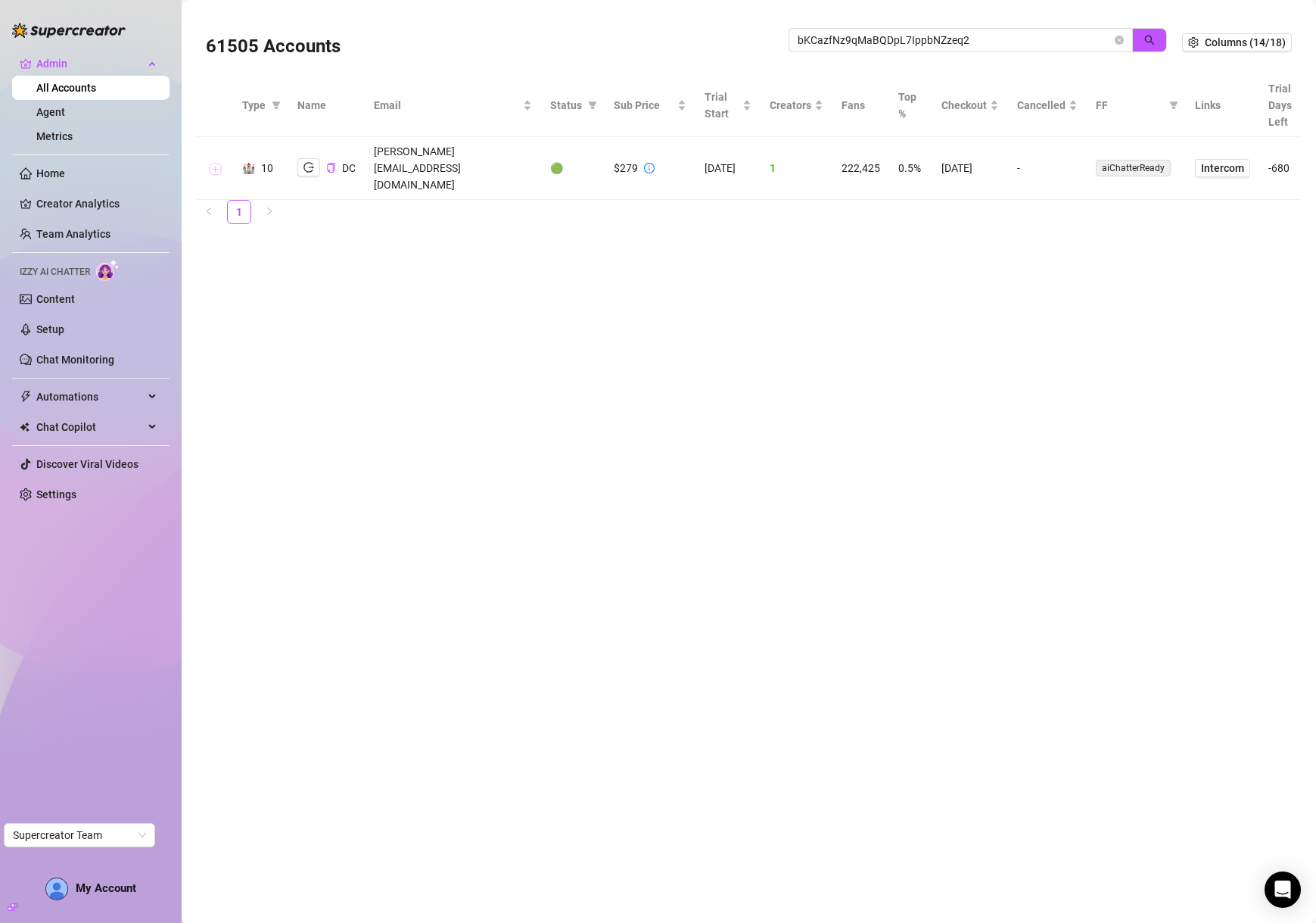
type input "bKCazfNz9qMaBQDpL7IppbNZzeq2"
click at [216, 163] on button "Expand row" at bounding box center [214, 168] width 12 height 12
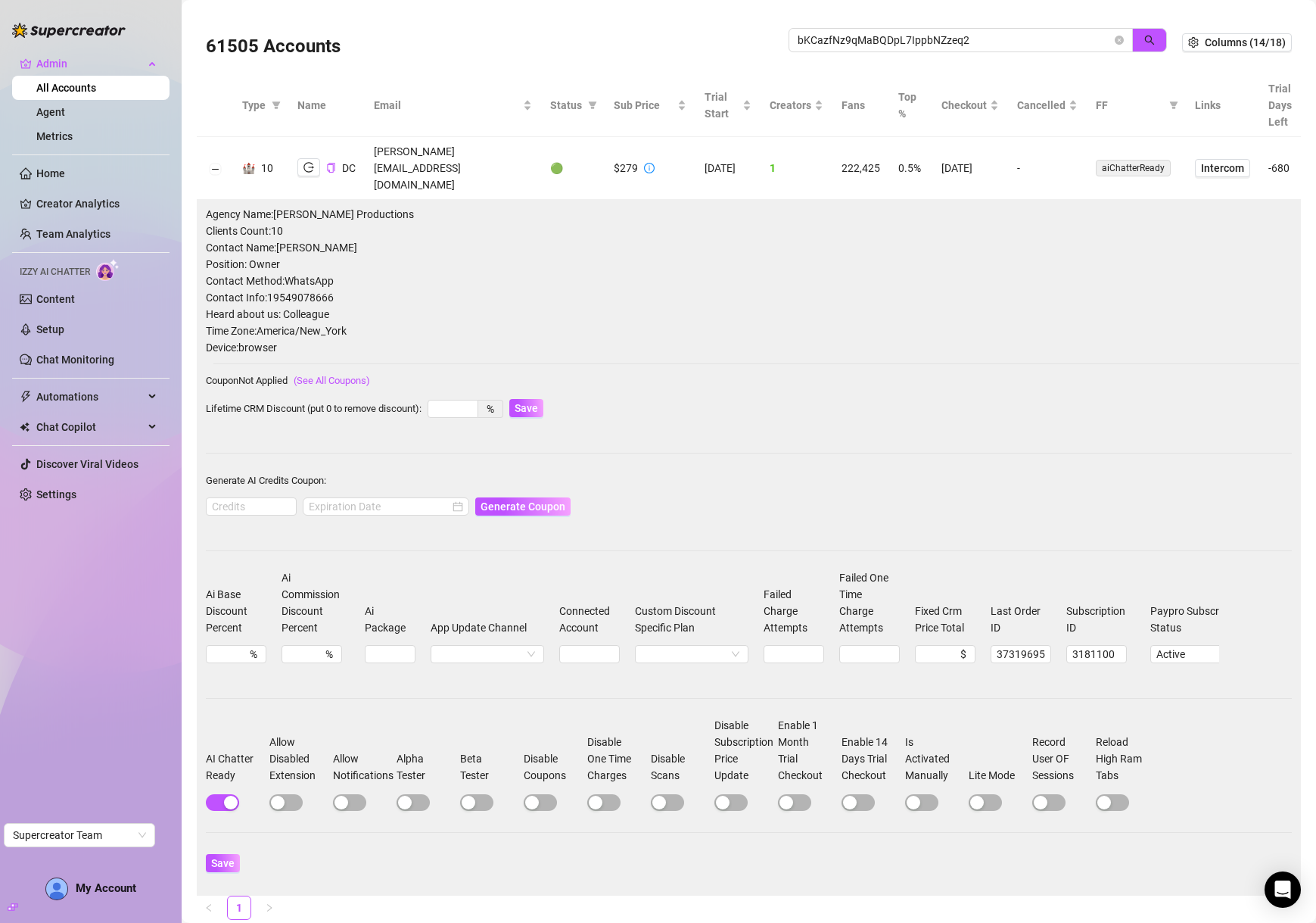
click at [315, 290] on span "Contact Info: 19549078666" at bounding box center [749, 298] width 1086 height 17
copy span "19549078666"
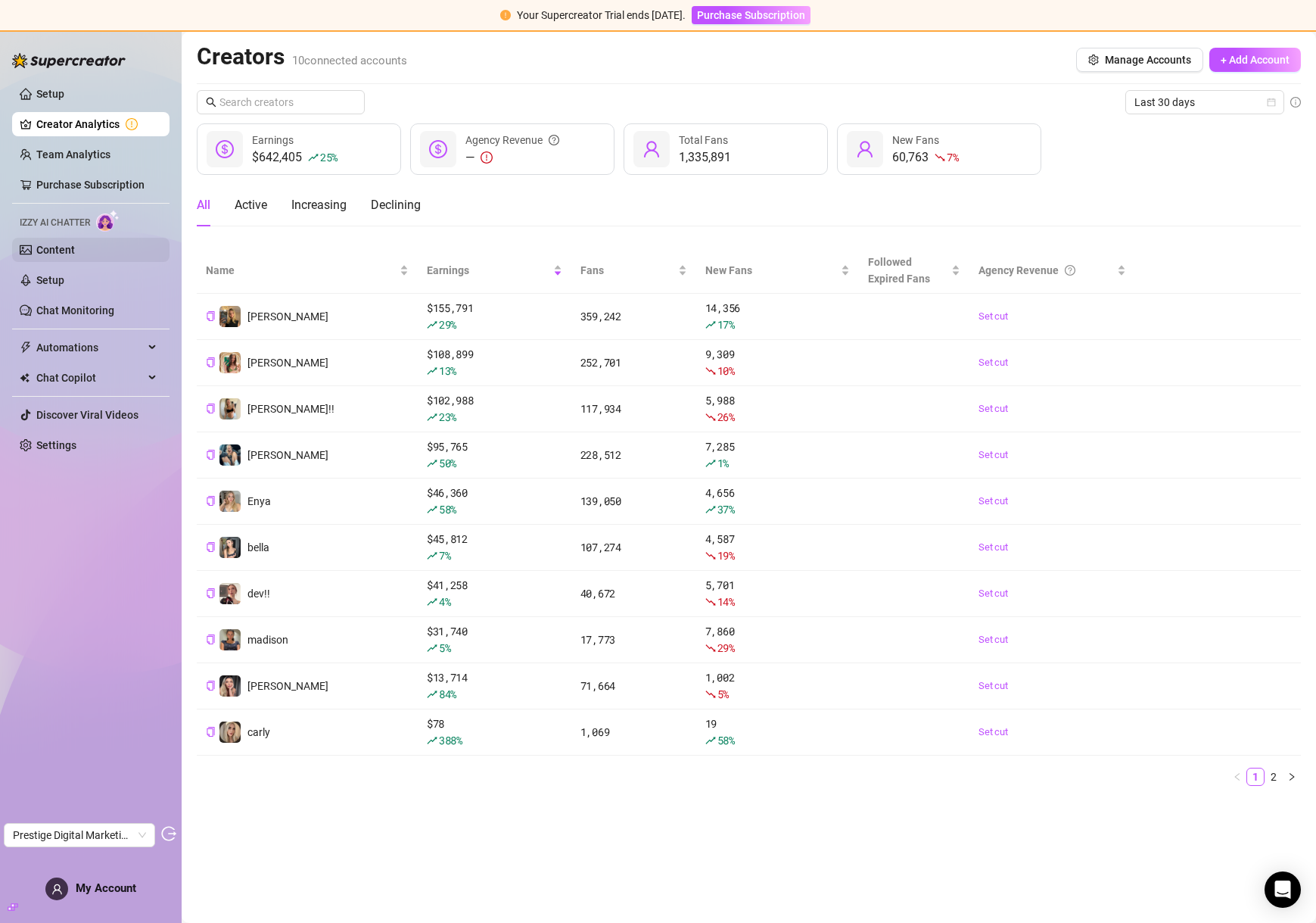
click at [84, 229] on span "Izzy AI Chatter" at bounding box center [54, 223] width 71 height 15
click at [75, 246] on link "Content" at bounding box center [56, 249] width 39 height 12
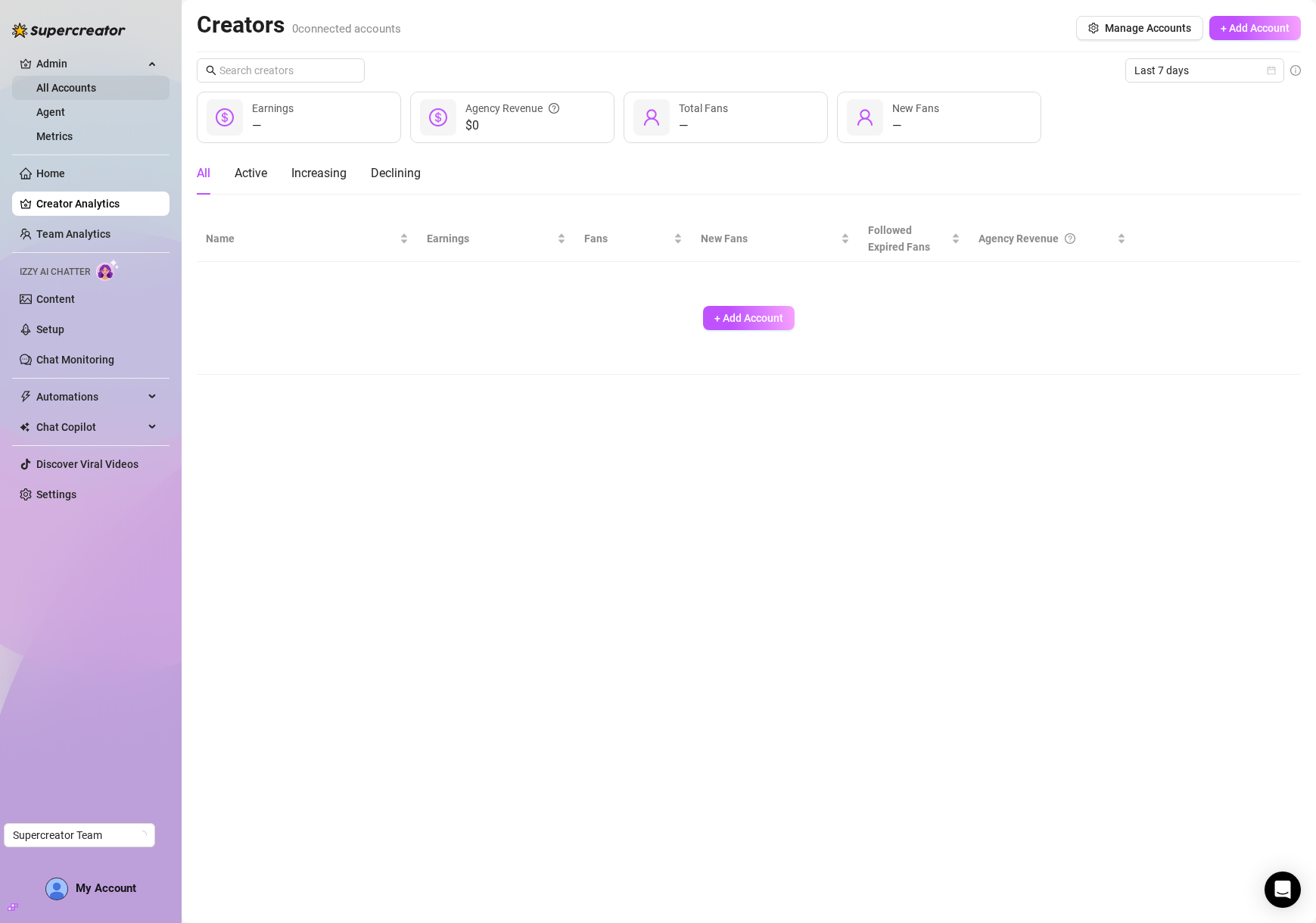
click at [73, 88] on link "All Accounts" at bounding box center [66, 87] width 60 height 12
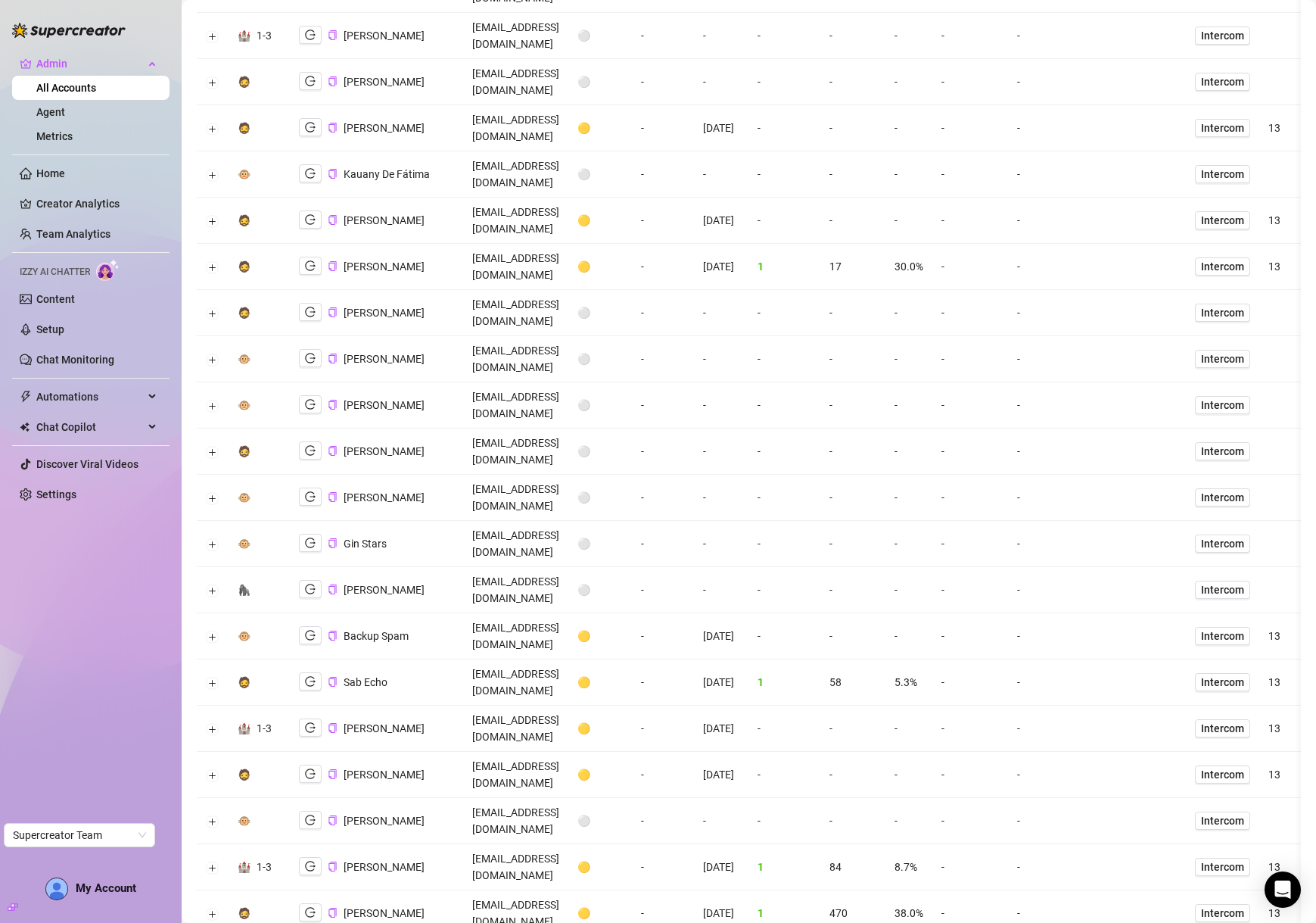
scroll to position [891, 0]
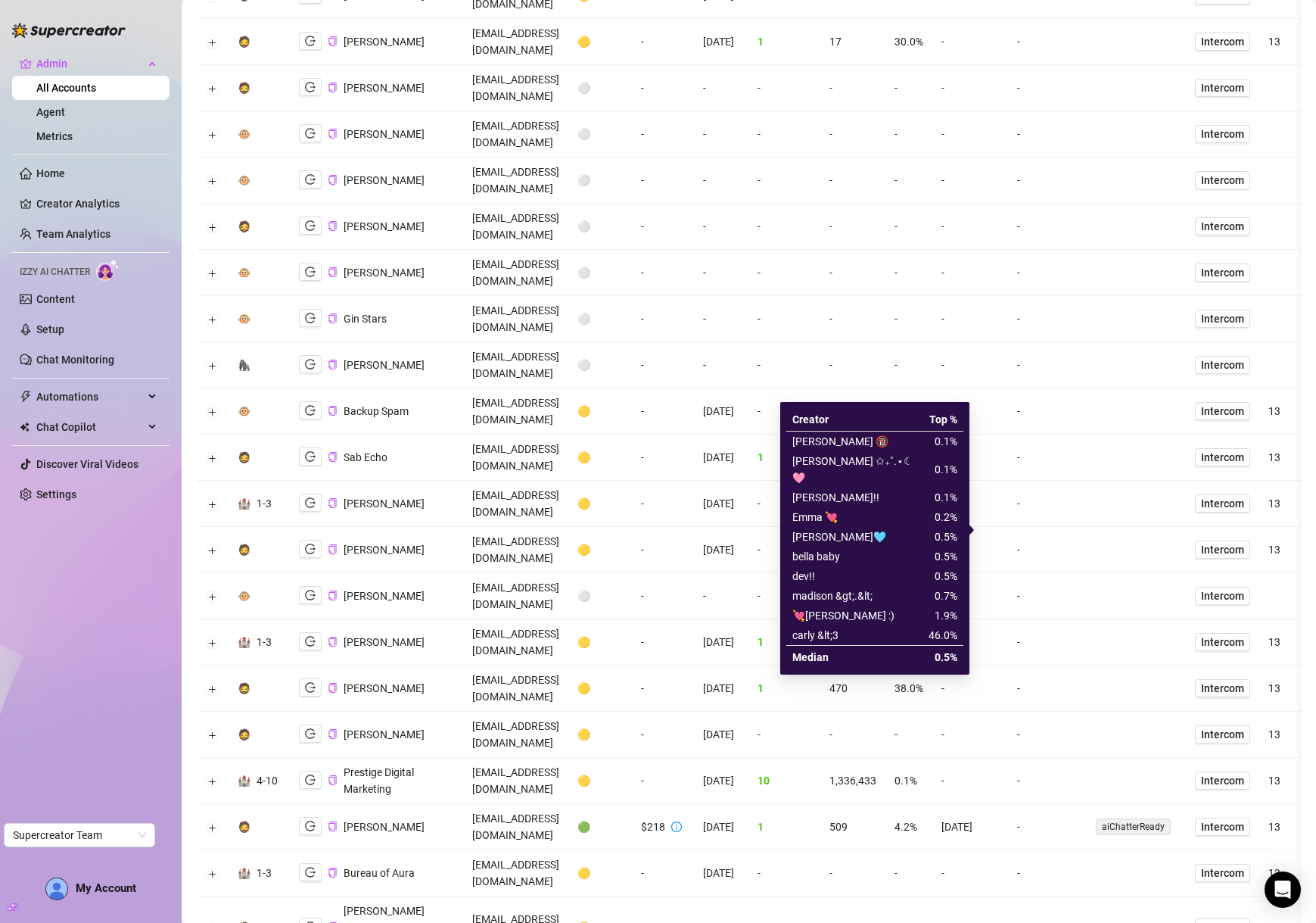
click at [917, 775] on span "0.1%" at bounding box center [905, 781] width 23 height 12
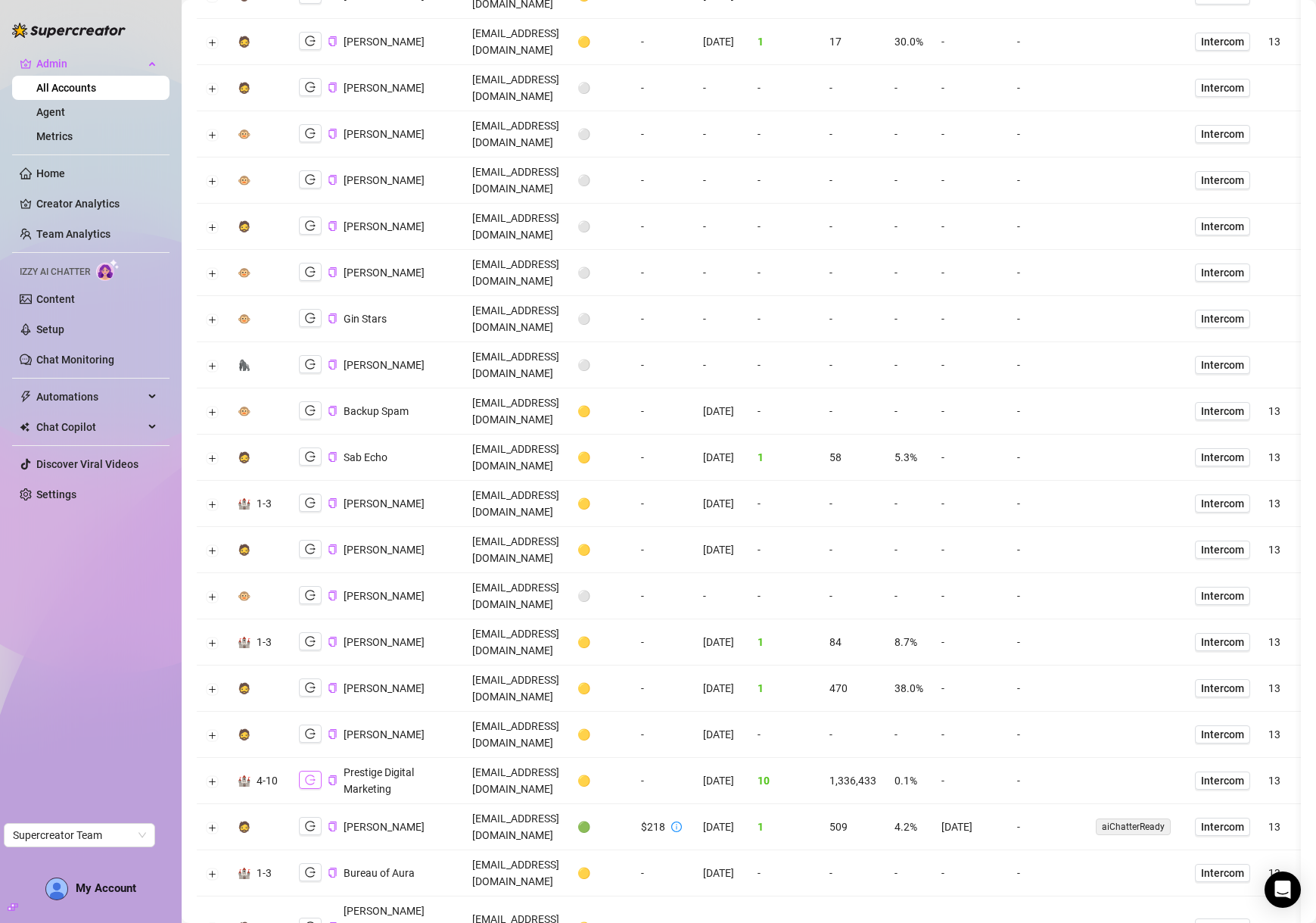
click at [316, 770] on button "button" at bounding box center [310, 780] width 23 height 18
click at [329, 775] on icon "copy" at bounding box center [333, 780] width 10 height 10
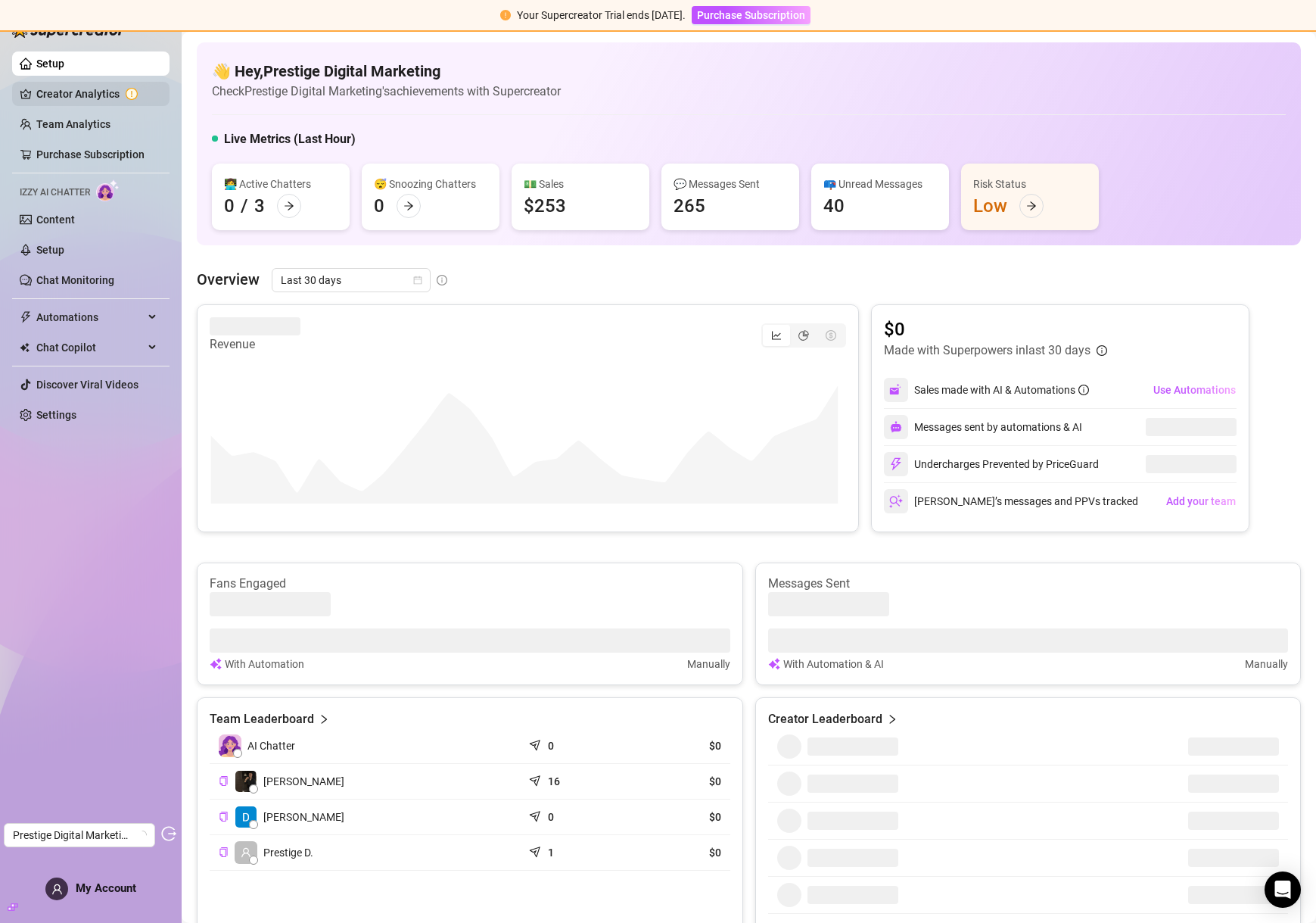
click at [75, 84] on link "Creator Analytics" at bounding box center [97, 94] width 121 height 24
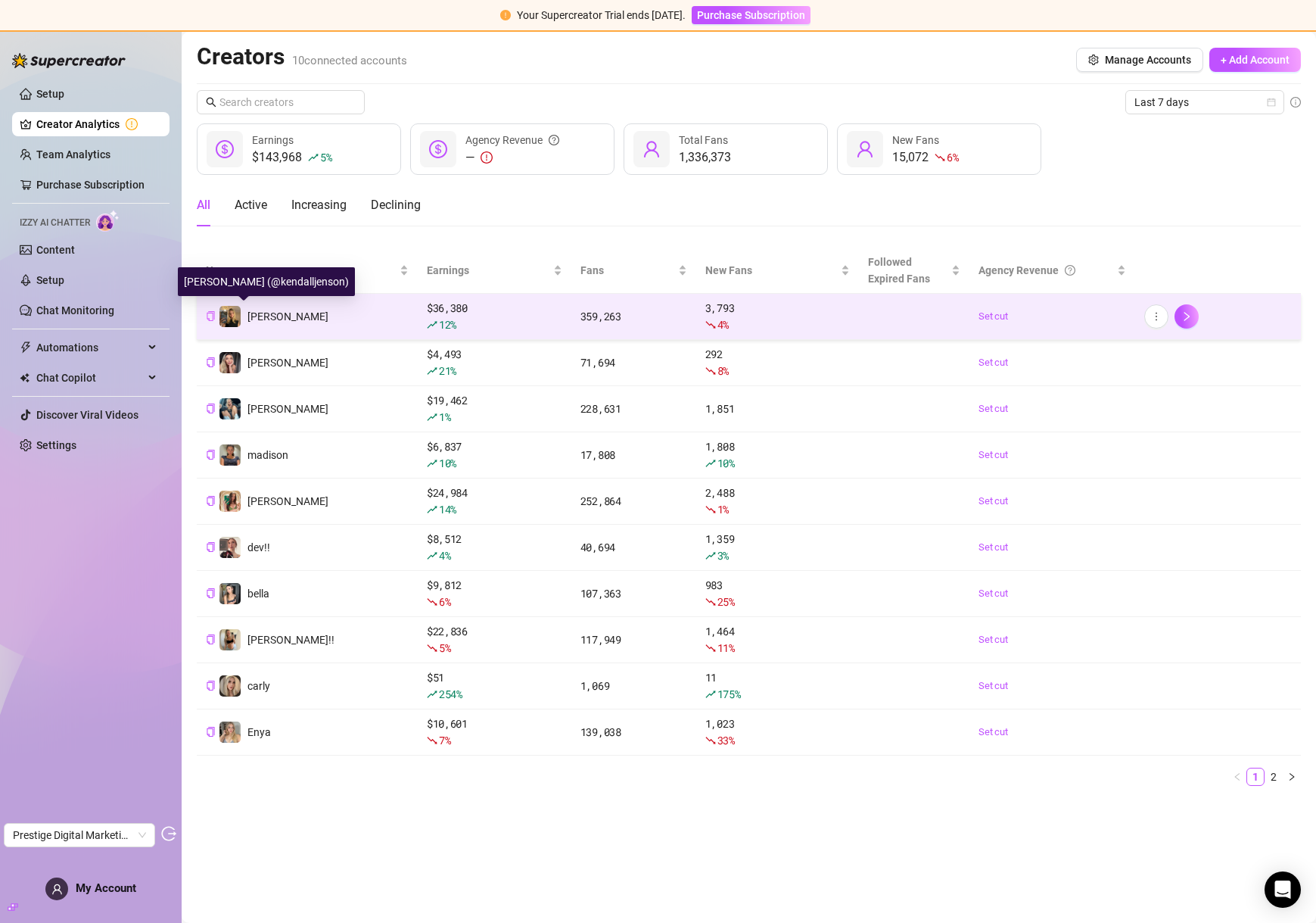
click at [213, 317] on icon "copy" at bounding box center [210, 315] width 10 height 10
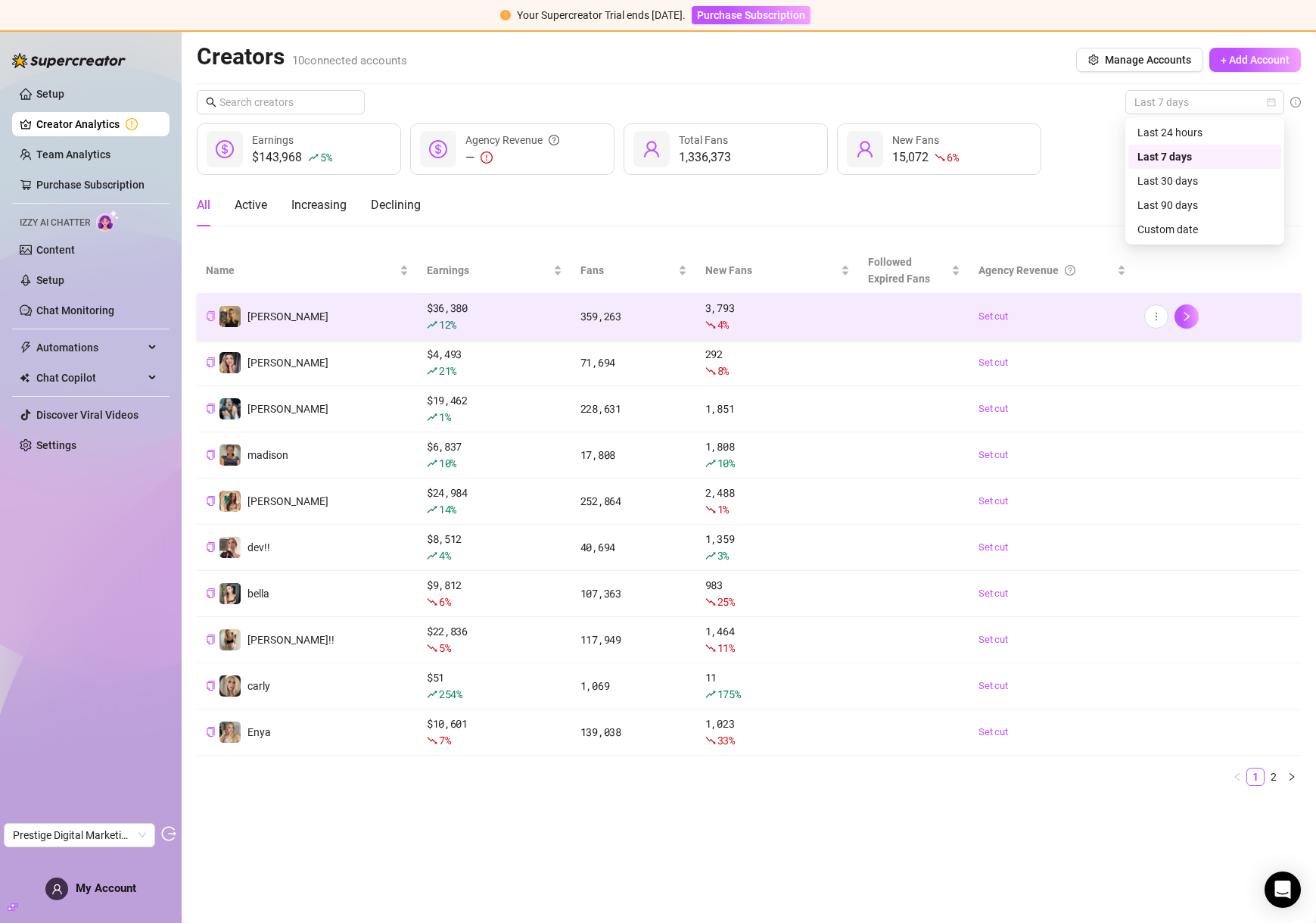
drag, startPoint x: 1153, startPoint y: 108, endPoint x: 1179, endPoint y: 131, distance: 34.7
click at [1154, 108] on span "Last 7 days" at bounding box center [1205, 102] width 141 height 23
click at [1186, 174] on div "Last 30 days" at bounding box center [1205, 181] width 135 height 17
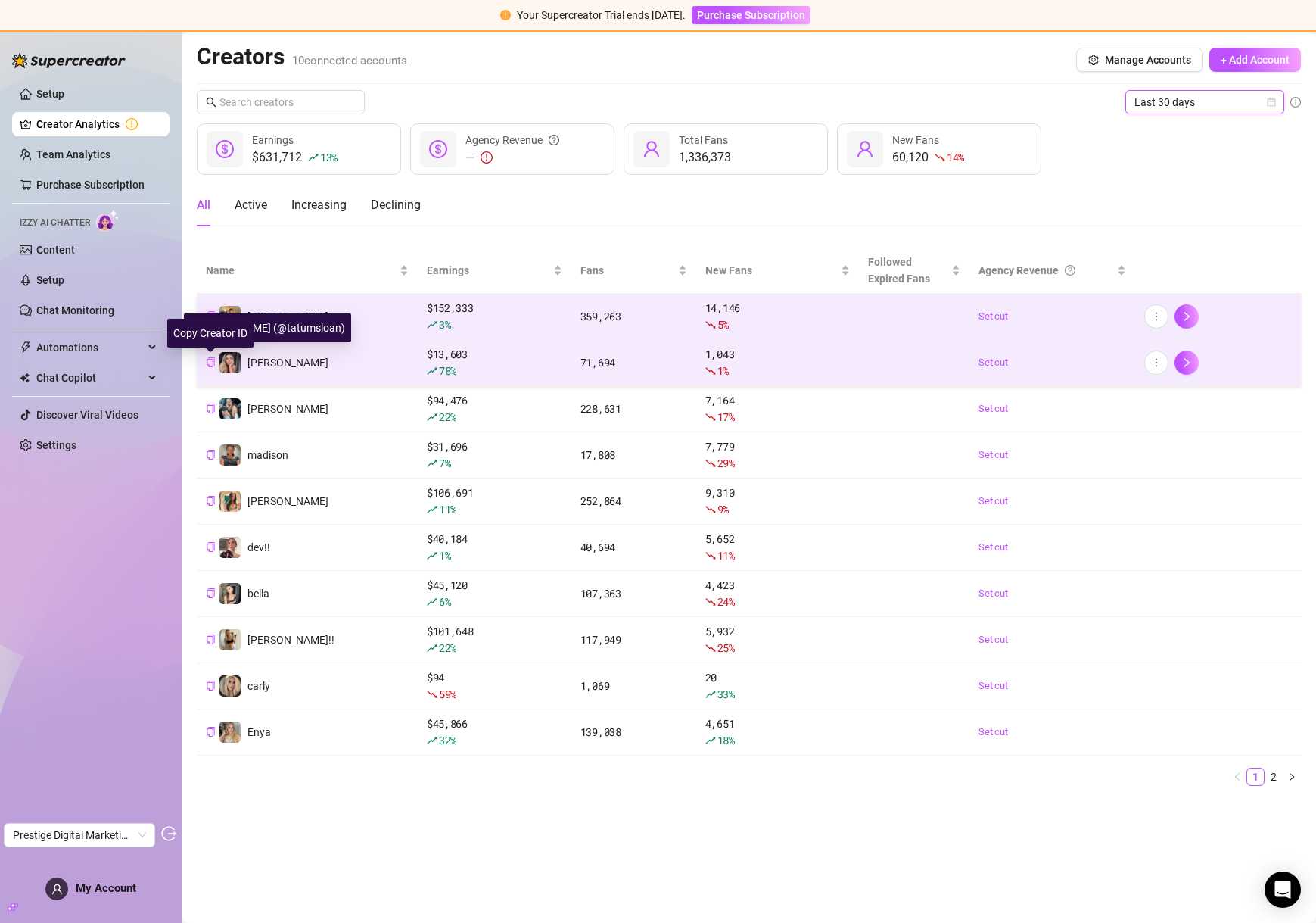
click at [209, 365] on icon "copy" at bounding box center [210, 362] width 10 height 10
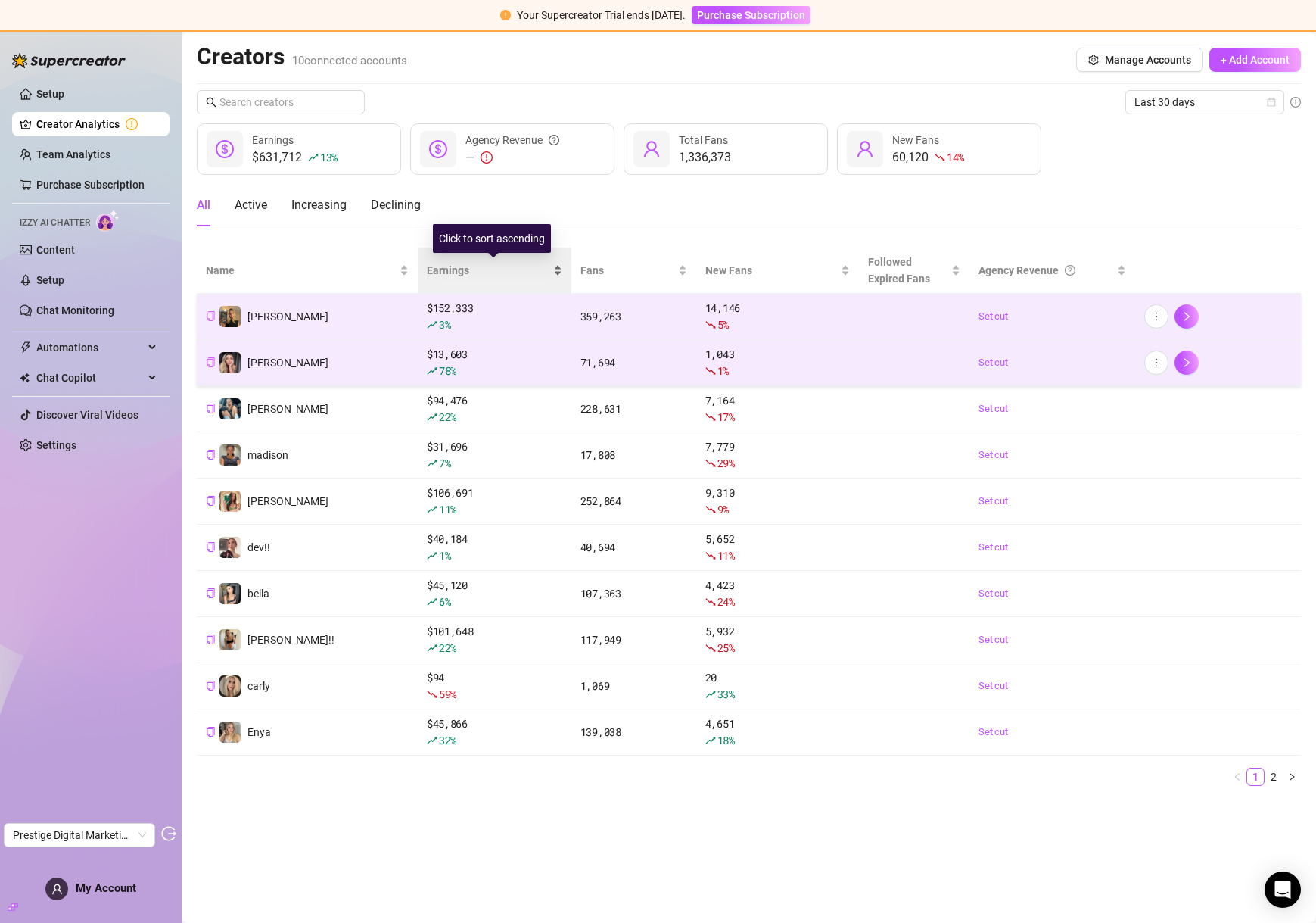
click at [456, 277] on span "Earnings" at bounding box center [489, 270] width 123 height 17
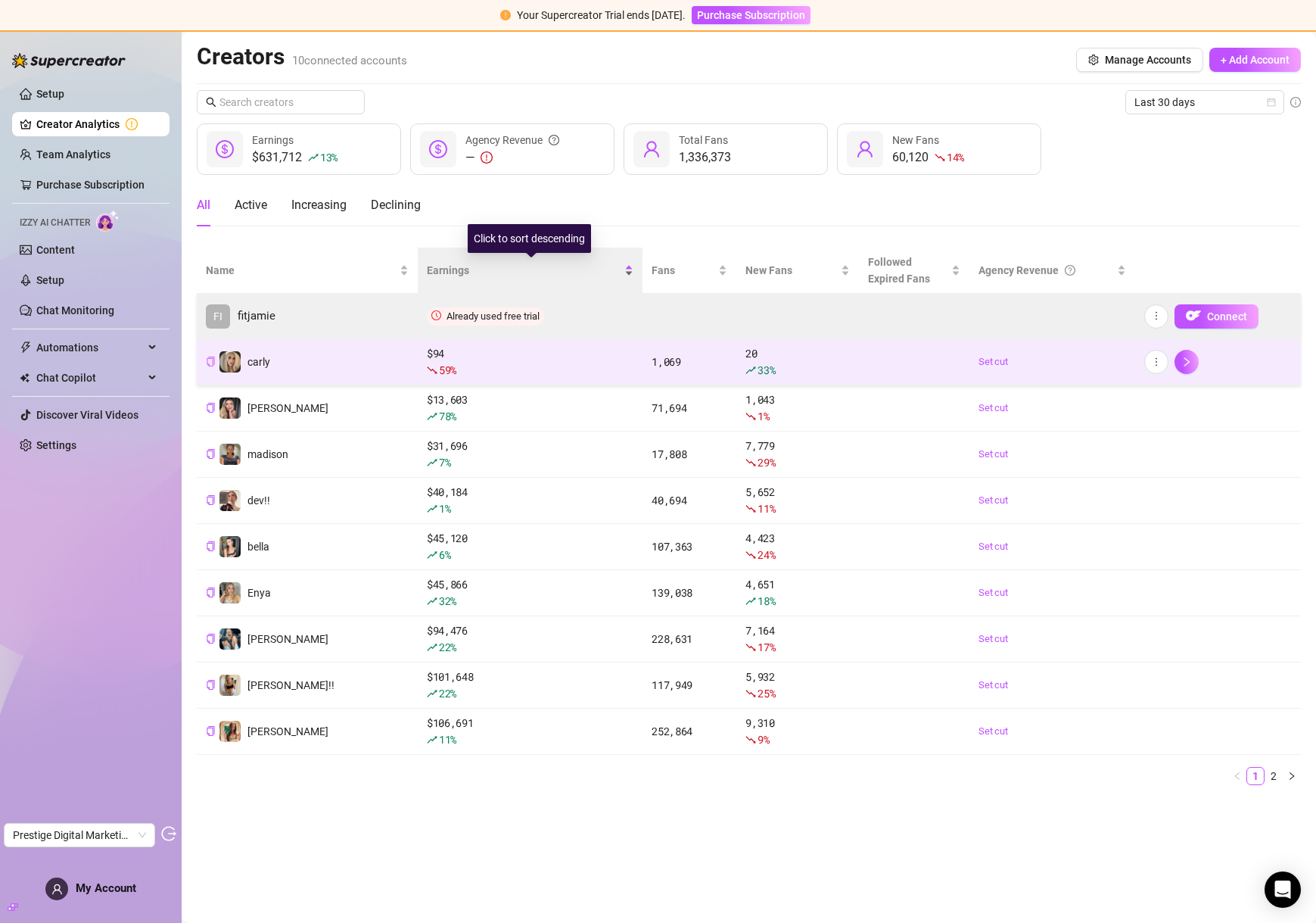
click at [457, 271] on span "Earnings" at bounding box center [525, 270] width 195 height 17
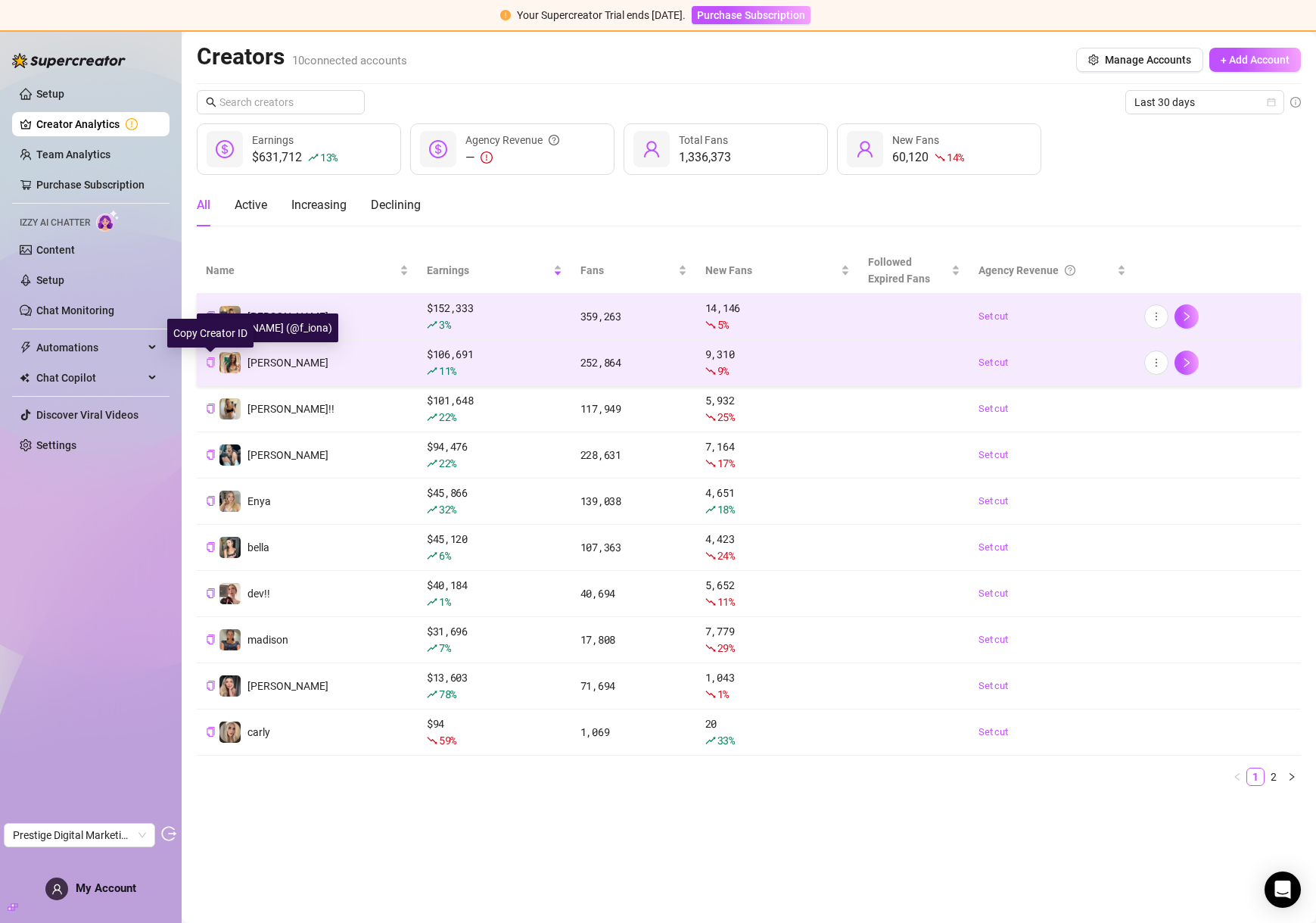
click at [212, 360] on icon "copy" at bounding box center [210, 362] width 7 height 10
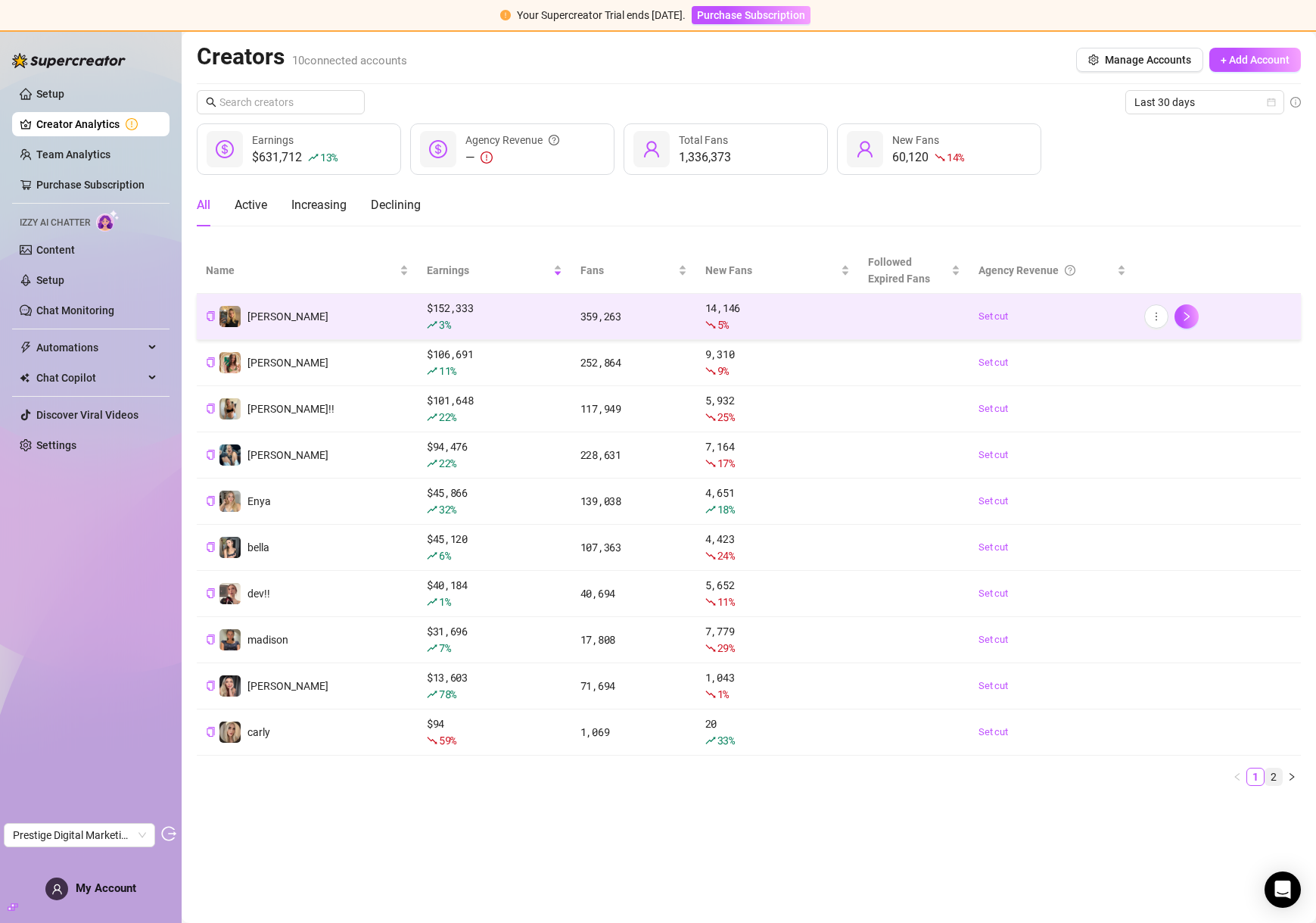
click at [1269, 782] on link "2" at bounding box center [1274, 777] width 17 height 17
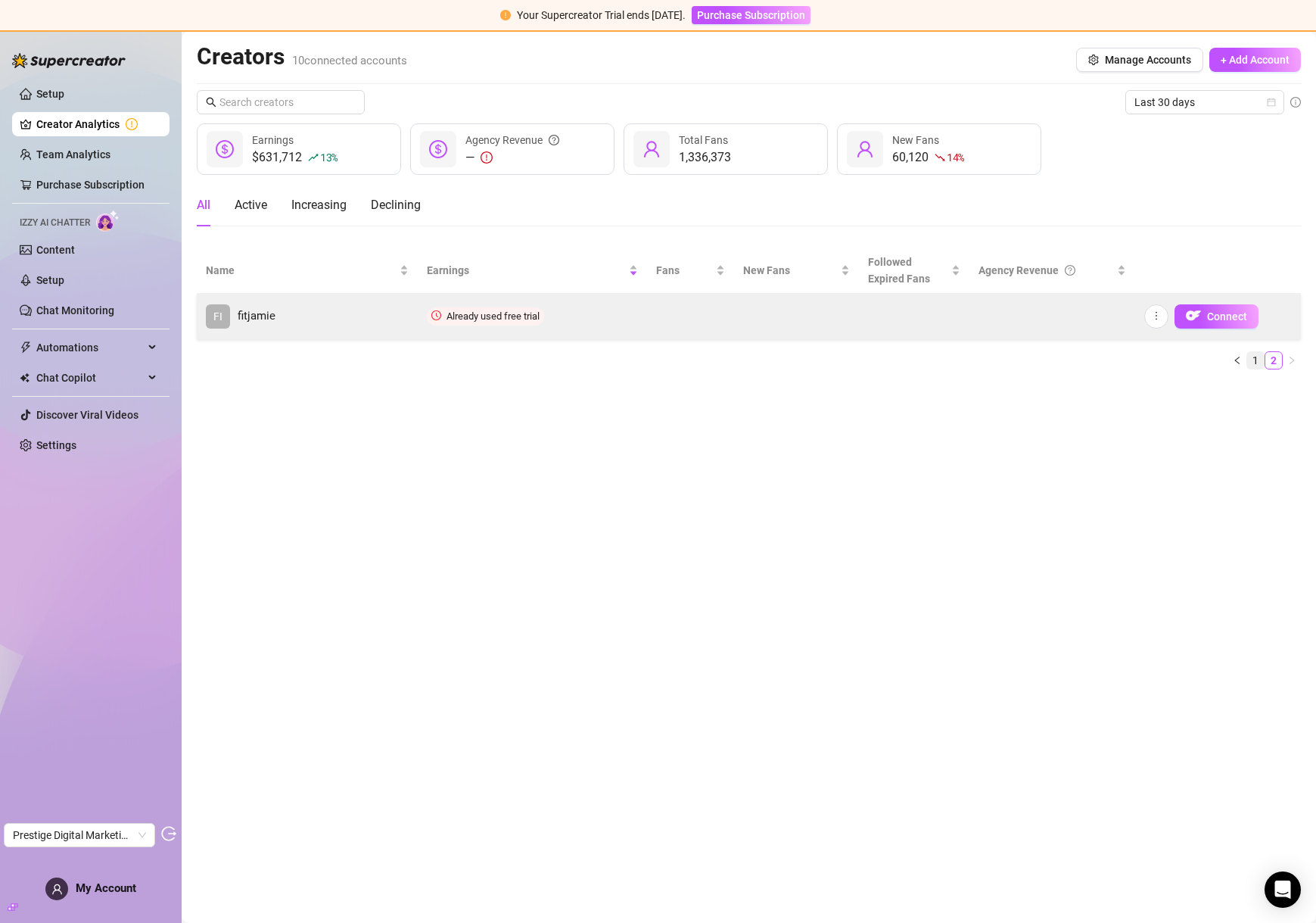
click at [1257, 366] on link "1" at bounding box center [1255, 360] width 17 height 17
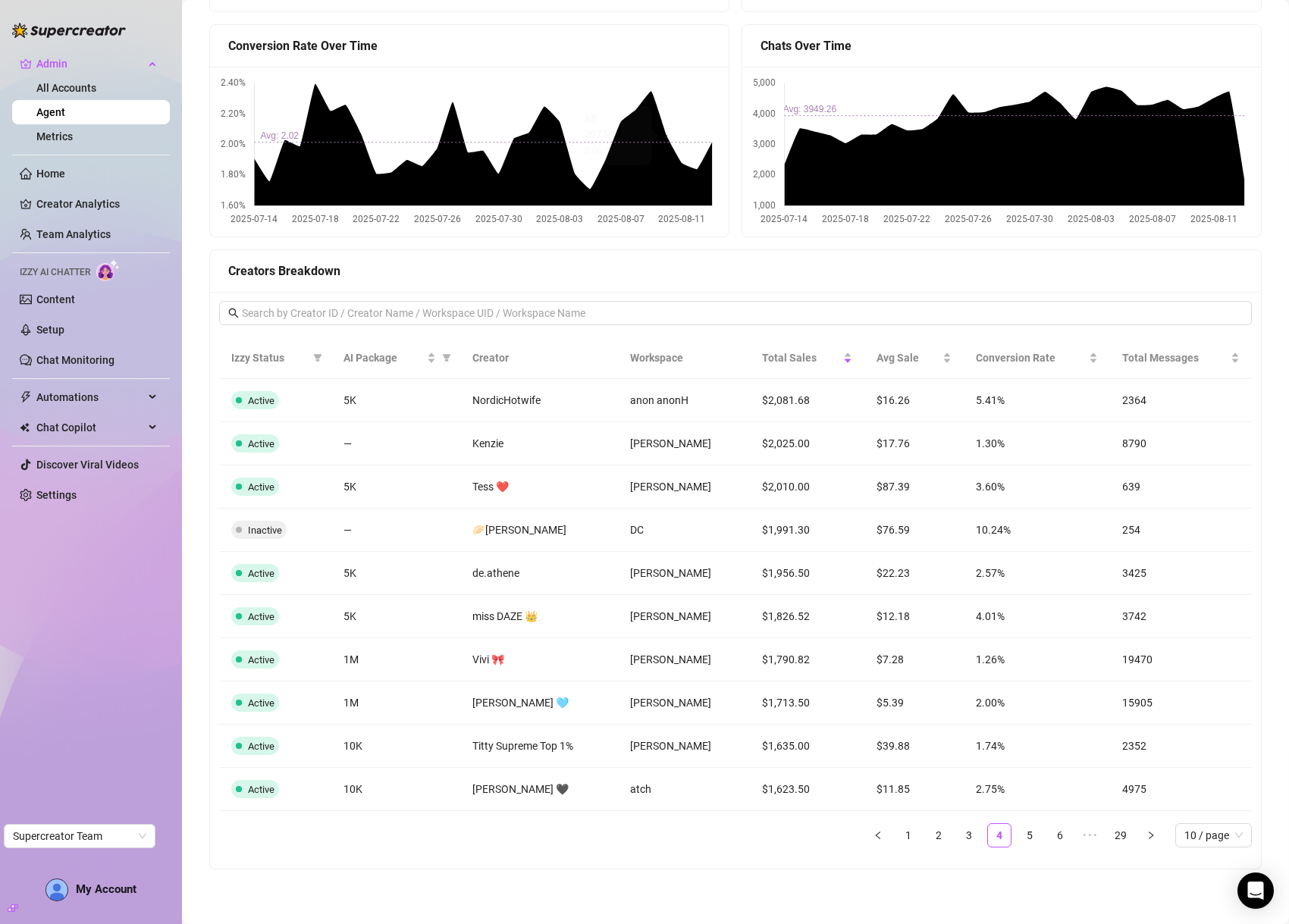
scroll to position [791, 0]
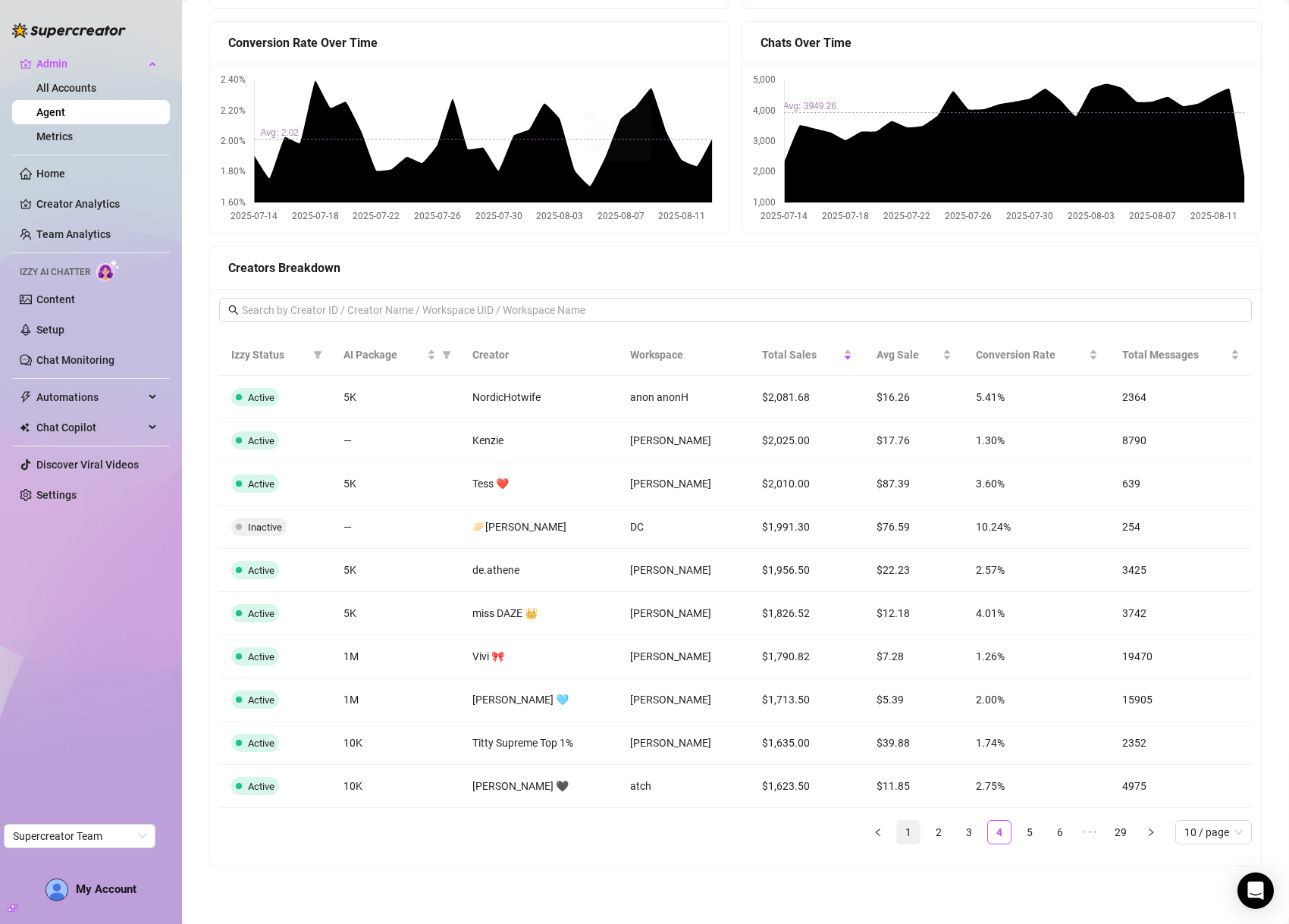
click at [904, 829] on link "1" at bounding box center [908, 832] width 23 height 23
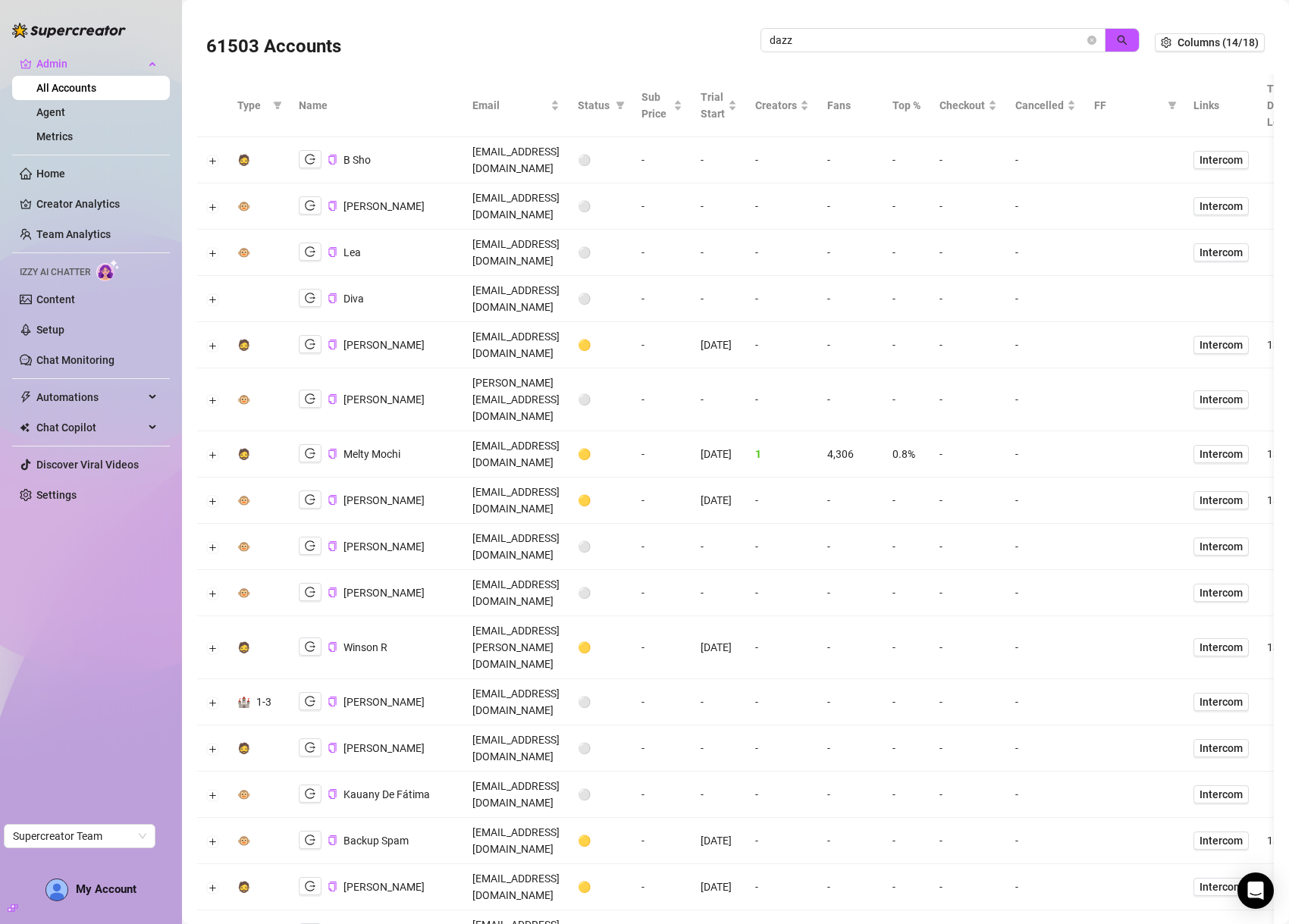
type input "dazz"
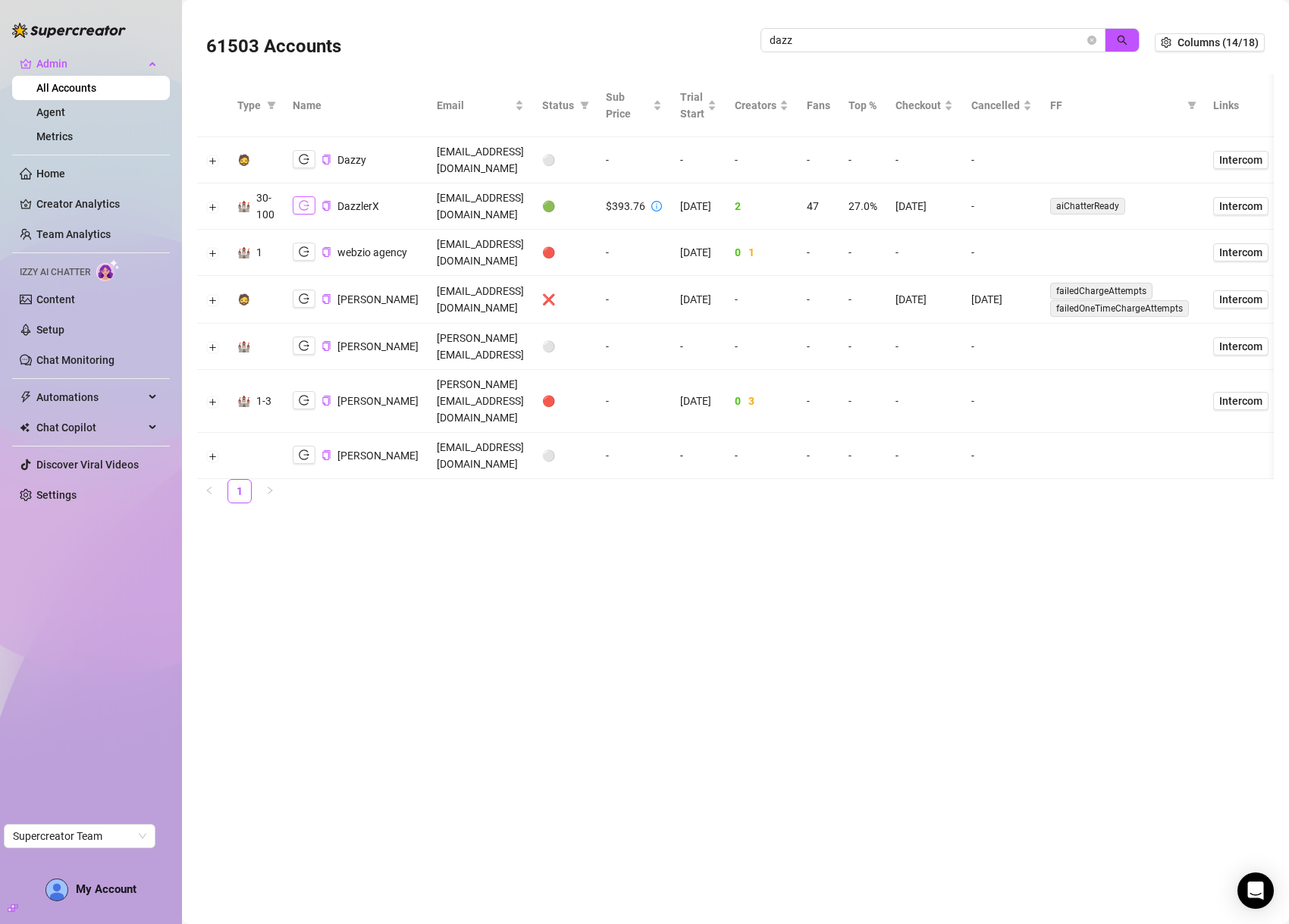
click at [308, 201] on icon "logout" at bounding box center [304, 205] width 11 height 10
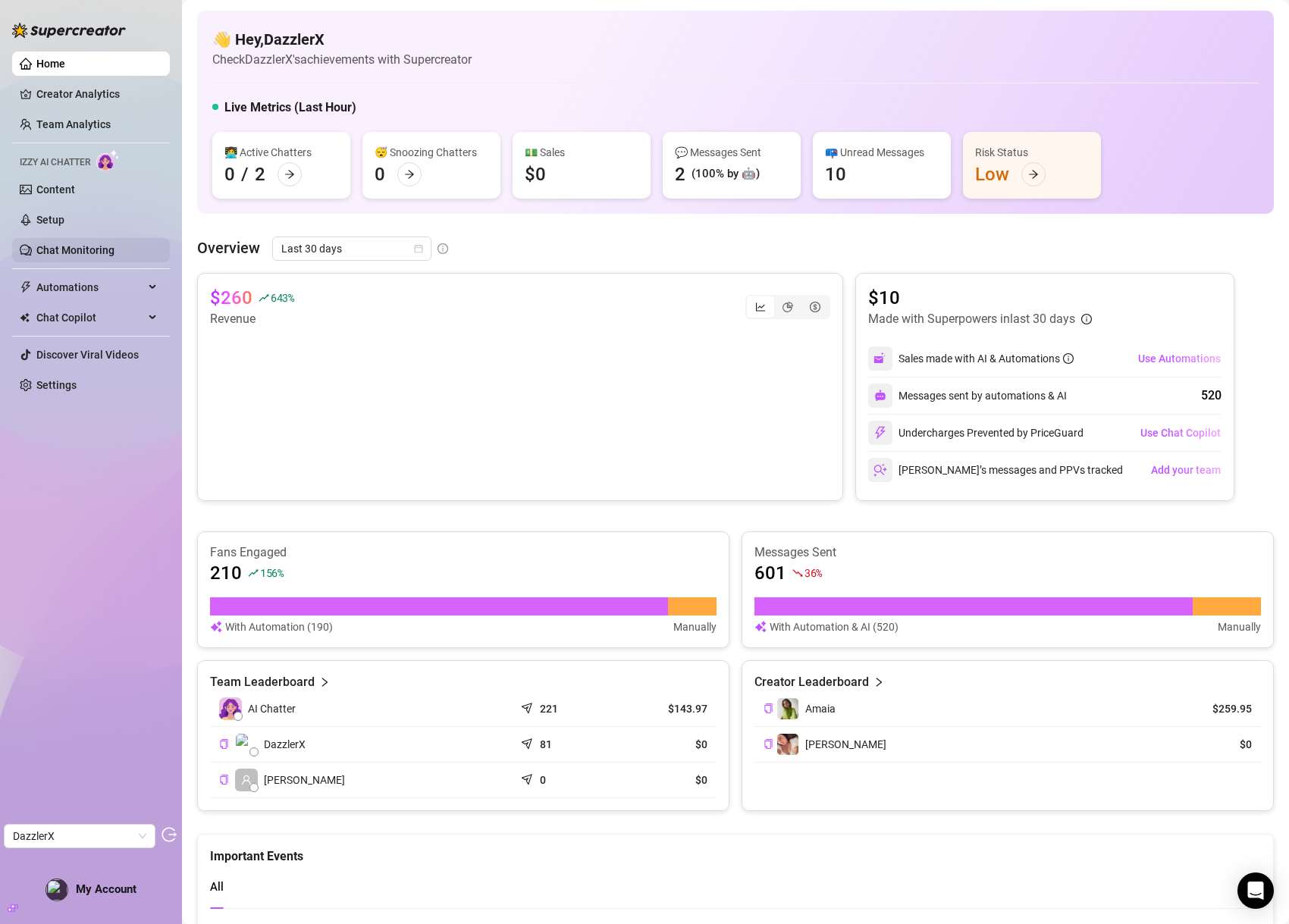
click at [85, 250] on link "Chat Monitoring" at bounding box center [75, 249] width 78 height 12
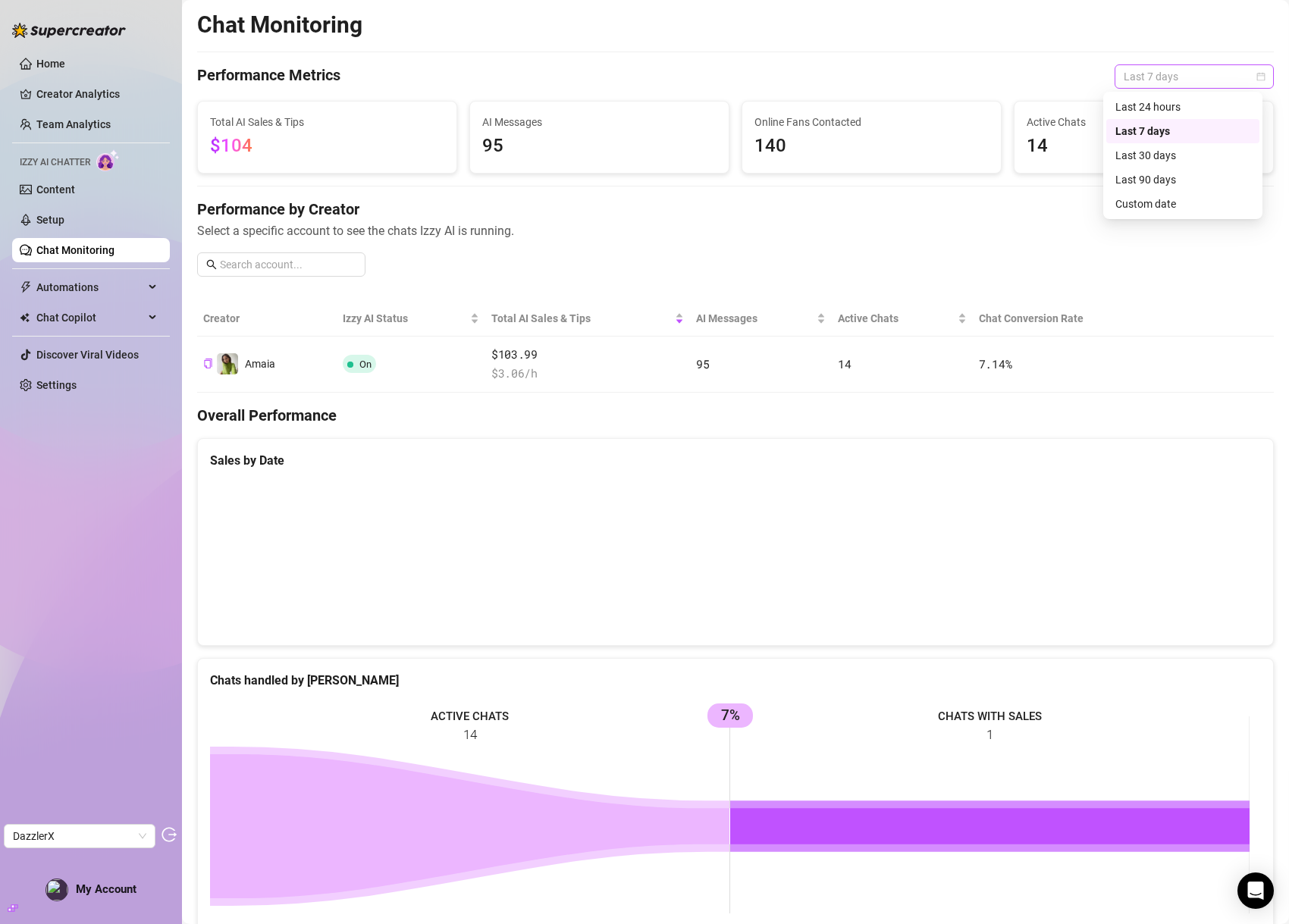
click at [1146, 75] on span "Last 7 days" at bounding box center [1194, 76] width 141 height 23
click at [1171, 156] on div "Last 30 days" at bounding box center [1182, 156] width 135 height 17
